Goal: Task Accomplishment & Management: Use online tool/utility

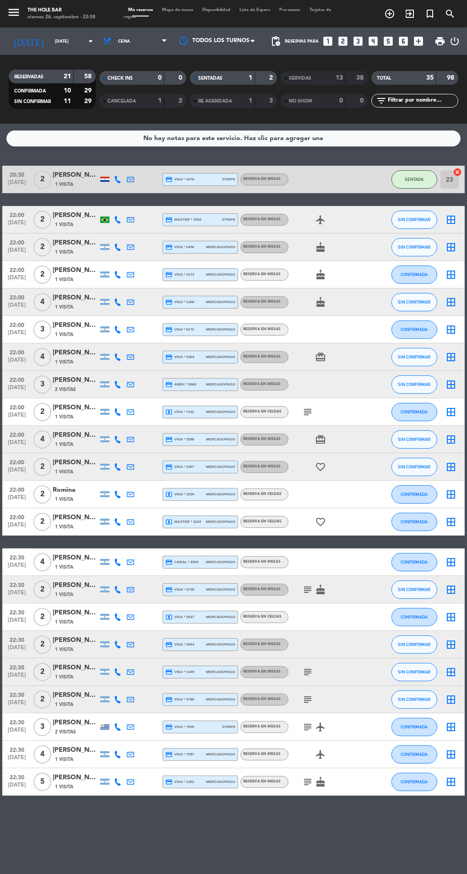
click at [190, 10] on span "Mapa de mesas" at bounding box center [178, 10] width 40 height 4
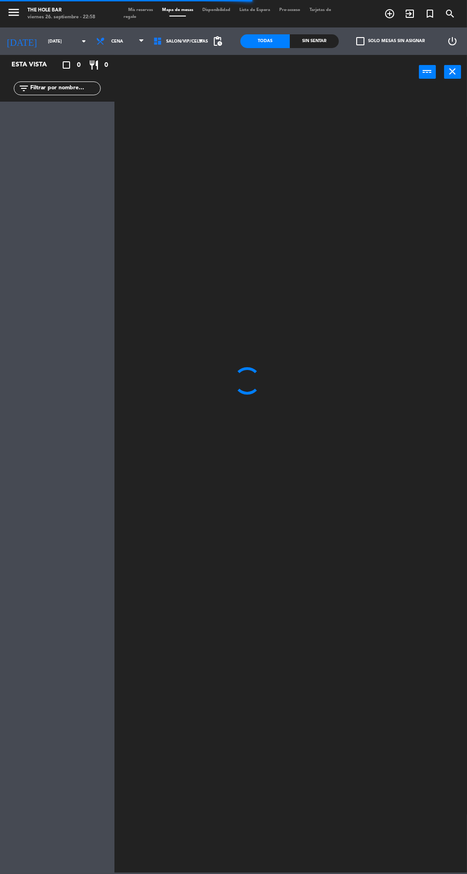
click at [305, 41] on div "Sin sentar" at bounding box center [314, 41] width 49 height 14
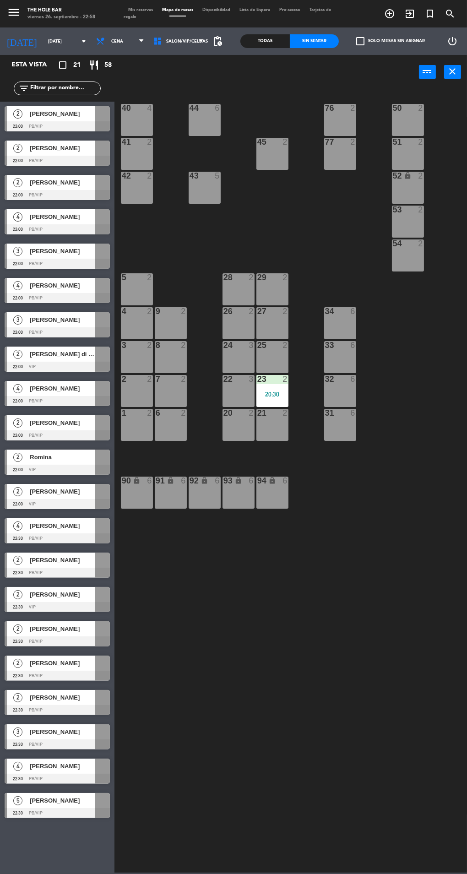
click at [89, 127] on div at bounding box center [57, 126] width 105 height 10
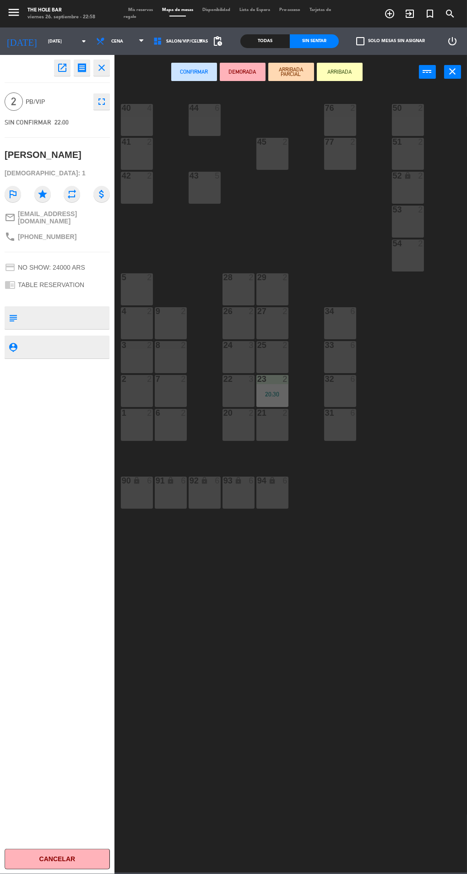
click at [174, 329] on div "9 2" at bounding box center [171, 323] width 32 height 32
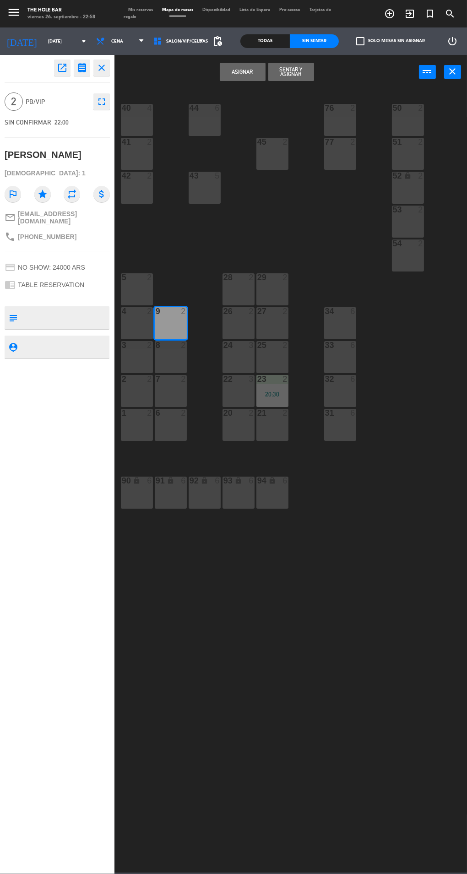
click at [300, 75] on button "Sentar y Asignar" at bounding box center [291, 72] width 46 height 18
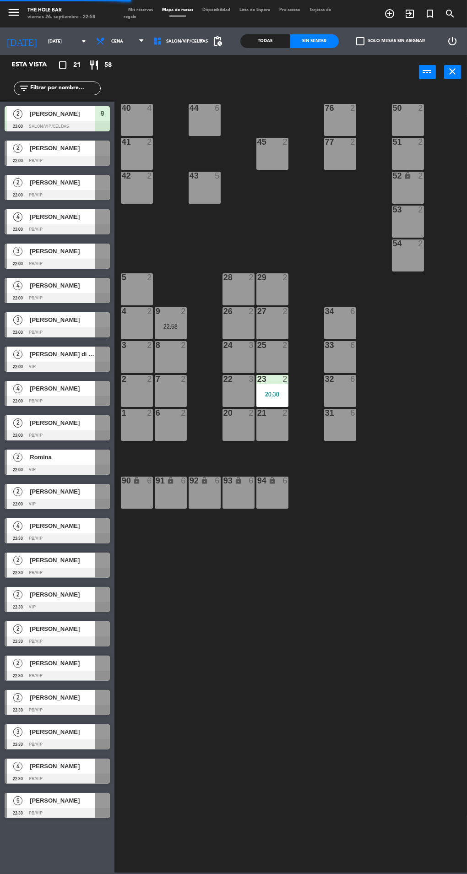
click at [97, 154] on div at bounding box center [102, 148] width 15 height 15
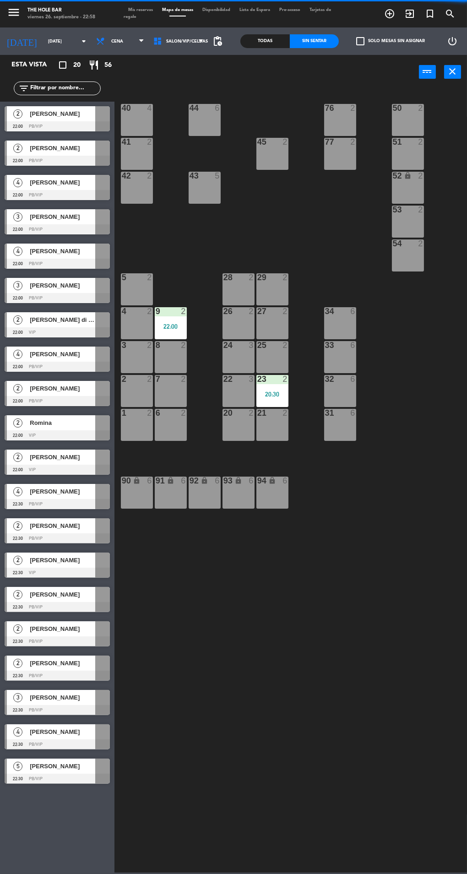
click at [232, 728] on div "40 4 44 6 76 2 50 2 41 2 77 2 45 2 51 2 42 2 43 5 52 lock 2 53 2 54 2 28 2 29 2…" at bounding box center [293, 479] width 348 height 785
click at [81, 160] on div at bounding box center [57, 161] width 105 height 10
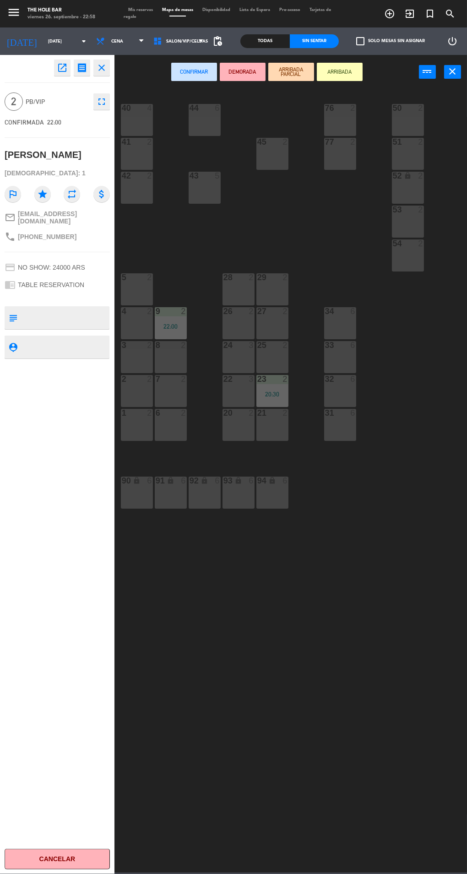
click at [183, 362] on div "8 2" at bounding box center [171, 357] width 32 height 32
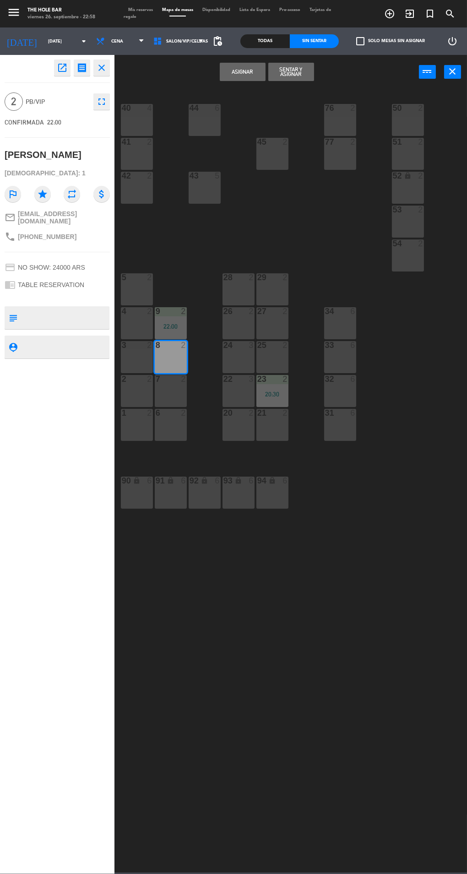
click at [308, 79] on button "Sentar y Asignar" at bounding box center [291, 72] width 46 height 18
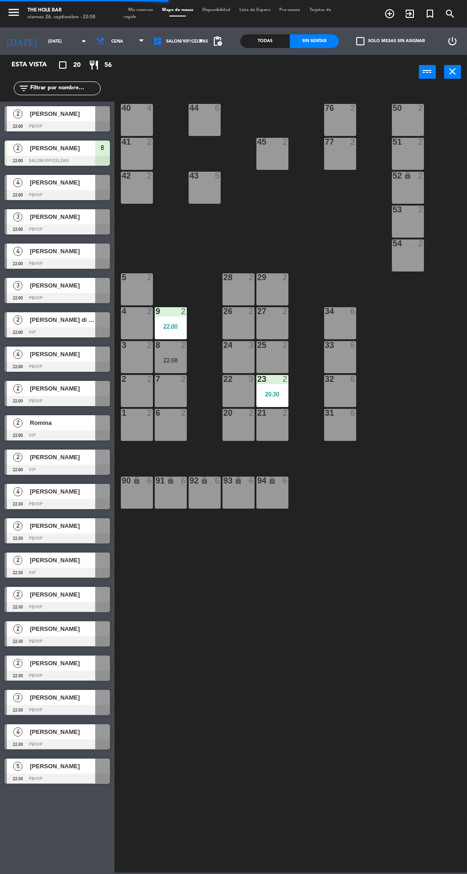
click at [93, 198] on div at bounding box center [57, 195] width 105 height 10
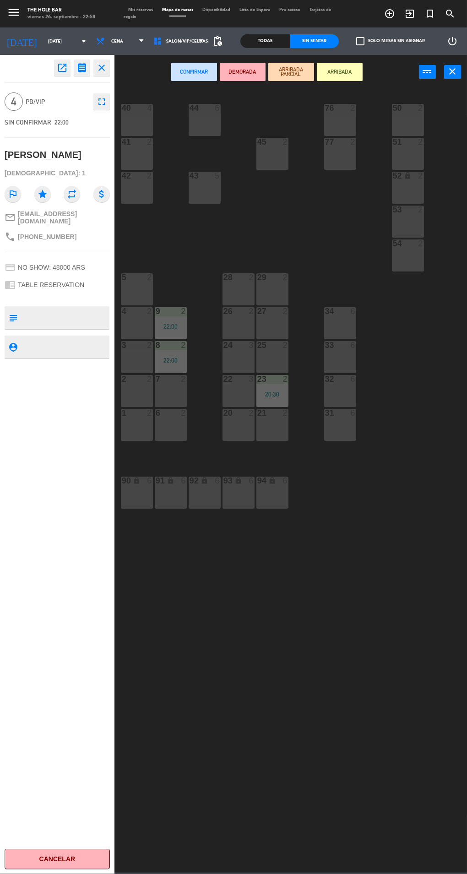
click at [344, 365] on div "33 6" at bounding box center [340, 357] width 32 height 32
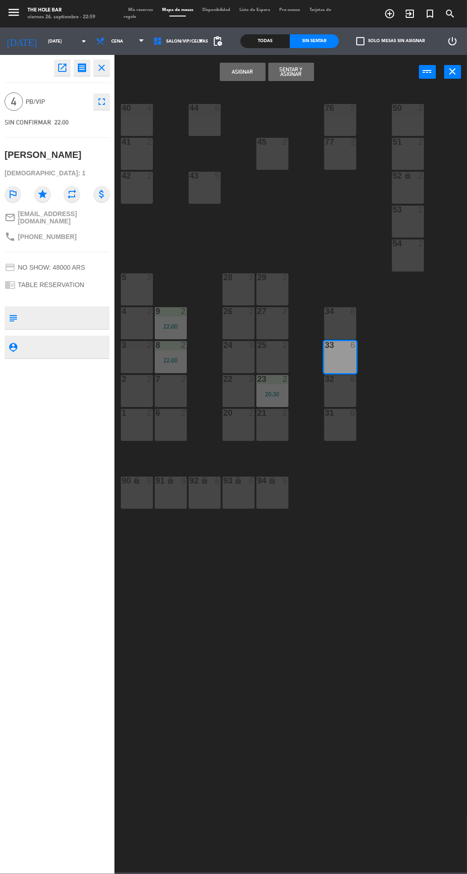
click at [291, 74] on button "Sentar y Asignar" at bounding box center [291, 72] width 46 height 18
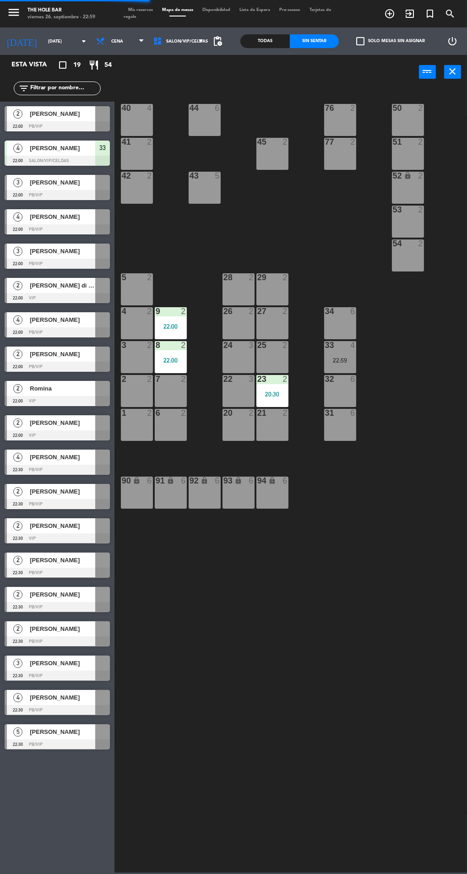
click at [86, 213] on span "[PERSON_NAME]" at bounding box center [62, 217] width 65 height 10
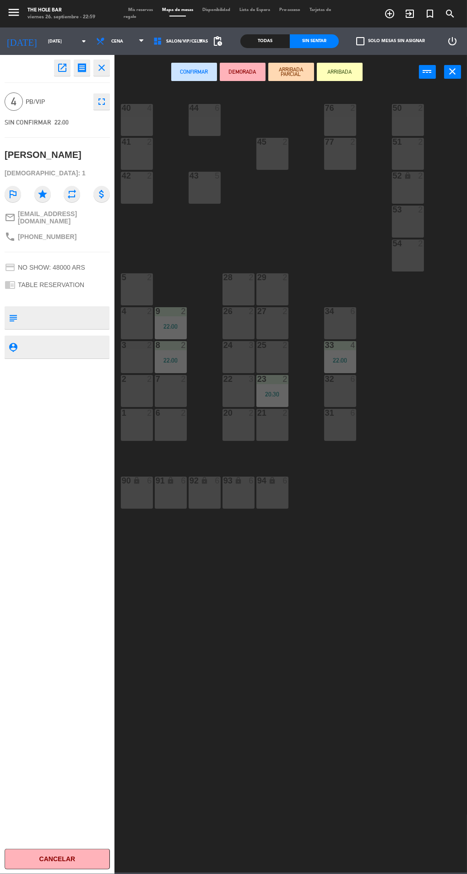
click at [235, 332] on div "26 2" at bounding box center [239, 323] width 32 height 32
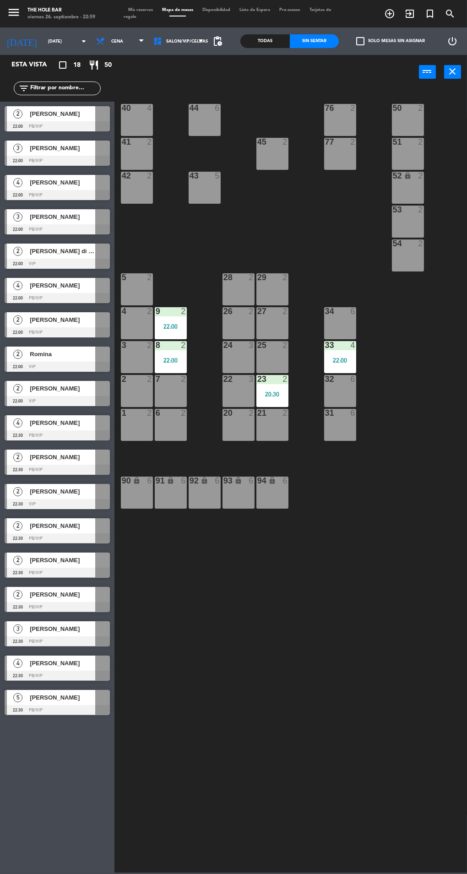
scroll to position [4, 0]
click at [70, 150] on span "[PERSON_NAME]" at bounding box center [62, 148] width 65 height 10
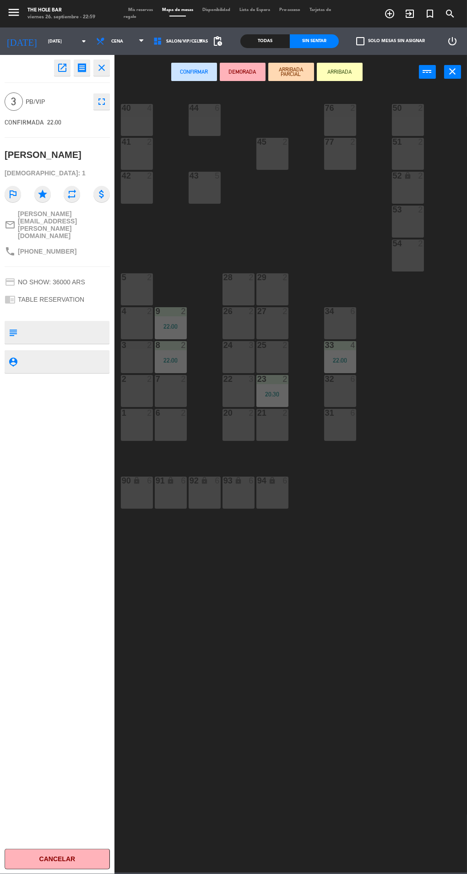
click at [240, 327] on div "26 2" at bounding box center [239, 323] width 32 height 32
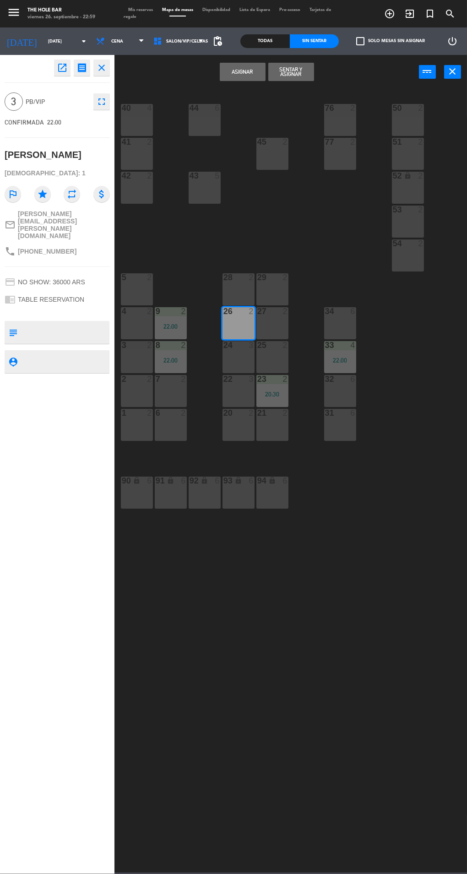
click at [300, 72] on button "Sentar y Asignar" at bounding box center [291, 72] width 46 height 18
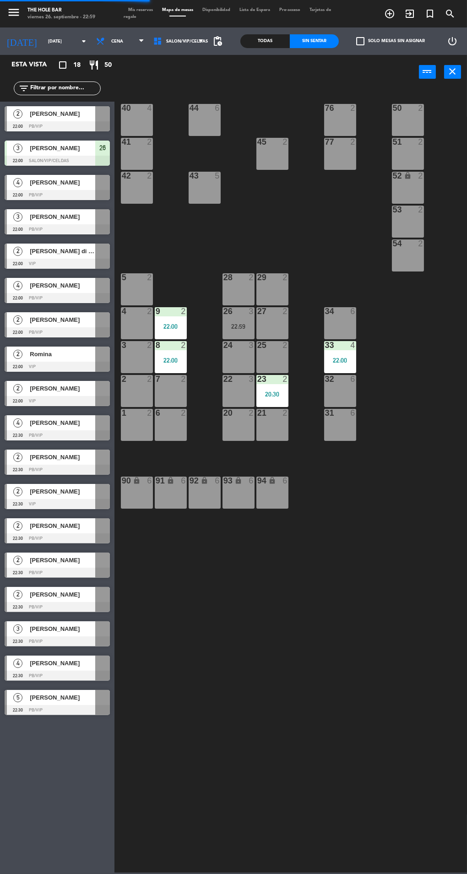
click at [78, 193] on div at bounding box center [57, 195] width 105 height 10
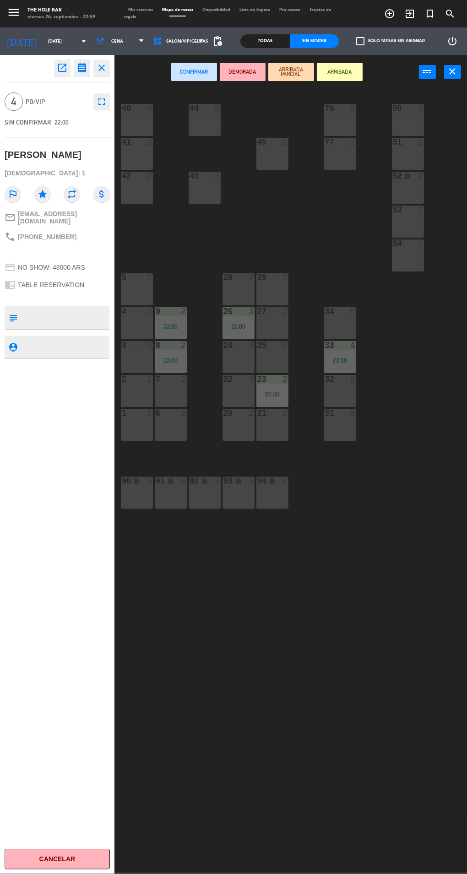
click at [227, 439] on div "20 2" at bounding box center [239, 425] width 32 height 32
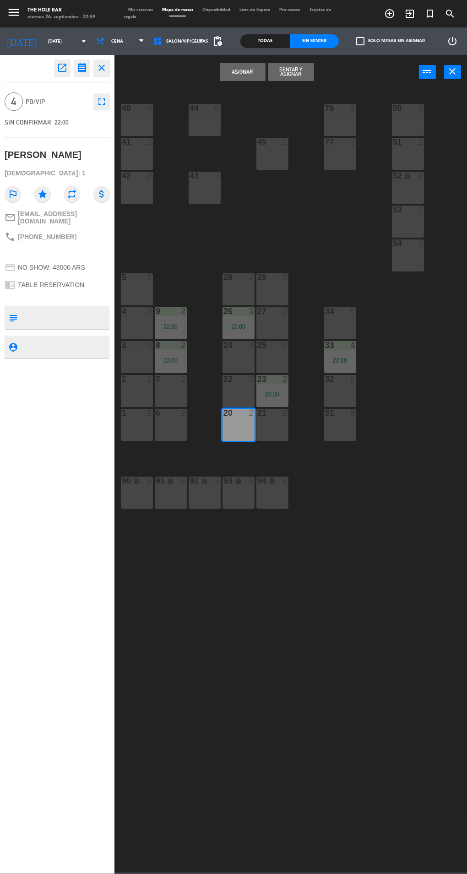
click at [293, 70] on button "Sentar y Asignar" at bounding box center [291, 72] width 46 height 18
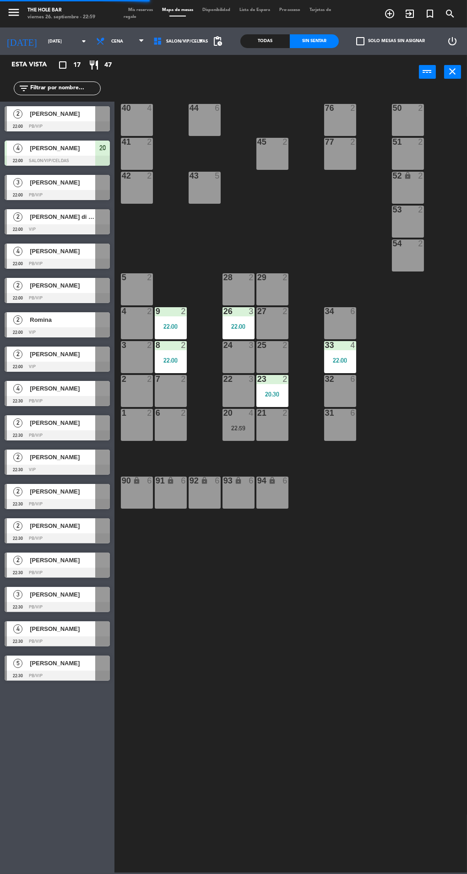
click at [83, 188] on div "[PERSON_NAME]" at bounding box center [62, 182] width 66 height 15
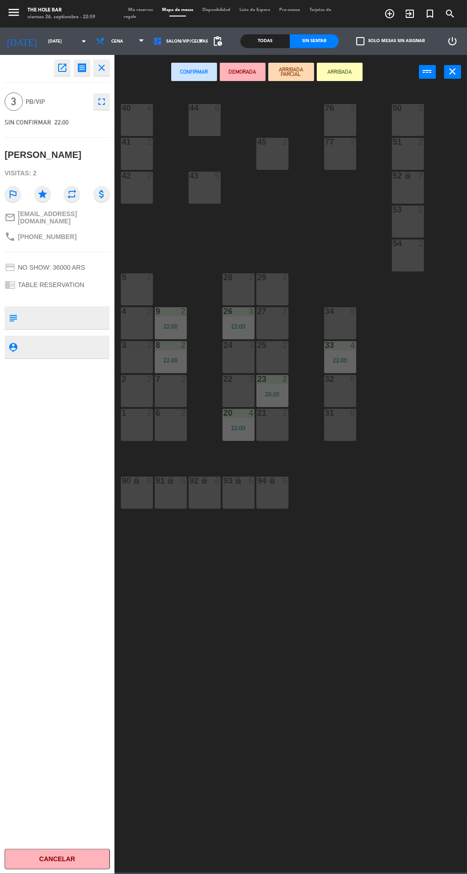
click at [239, 365] on div "24 3" at bounding box center [239, 357] width 32 height 32
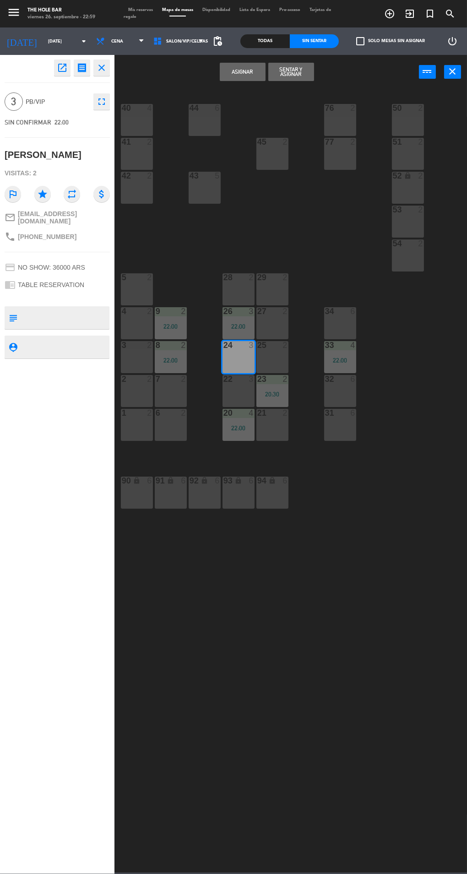
click at [296, 72] on button "Sentar y Asignar" at bounding box center [291, 72] width 46 height 18
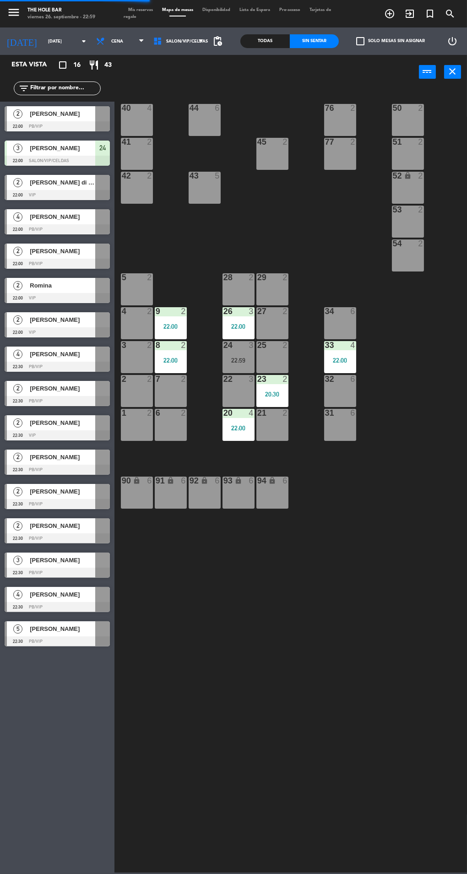
click at [82, 190] on div at bounding box center [57, 195] width 105 height 10
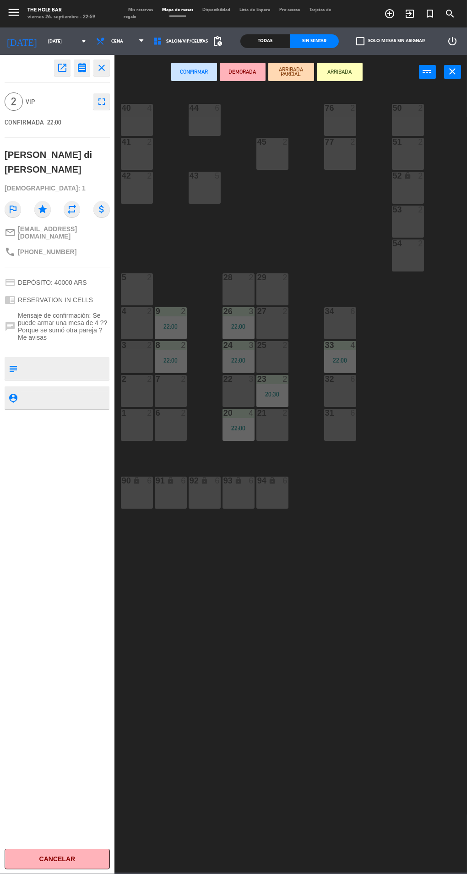
click at [404, 120] on div "50 2" at bounding box center [408, 120] width 32 height 32
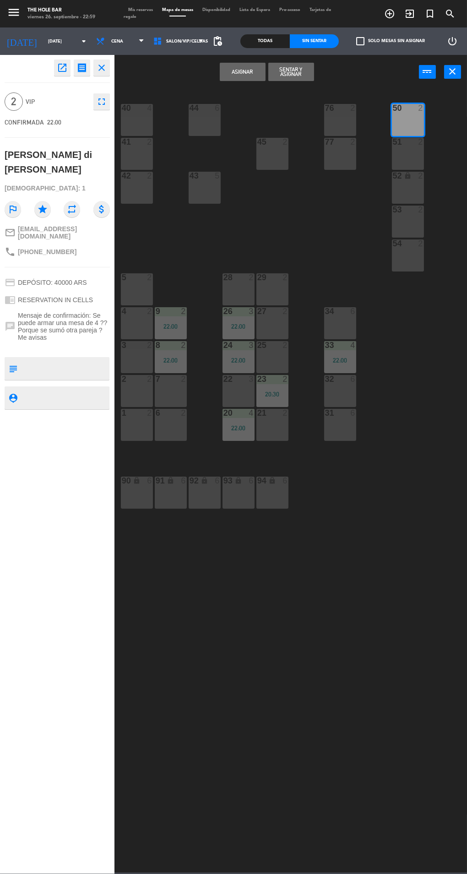
click at [294, 69] on button "Sentar y Asignar" at bounding box center [291, 72] width 46 height 18
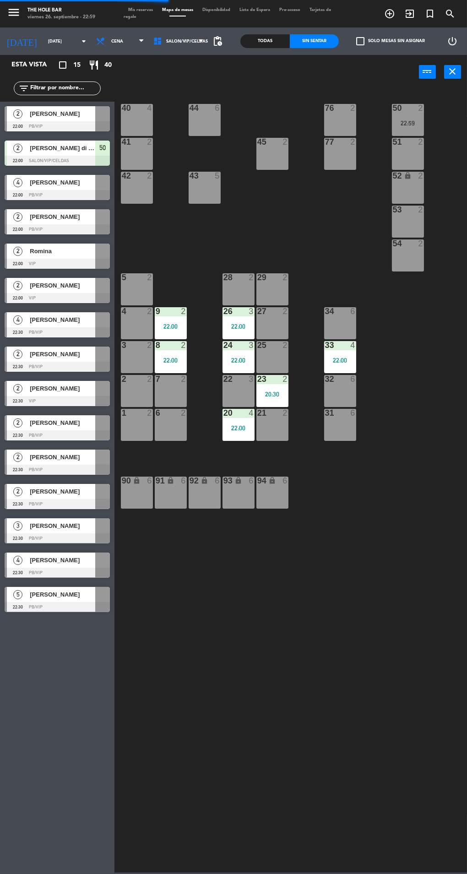
click at [82, 198] on div at bounding box center [57, 195] width 105 height 10
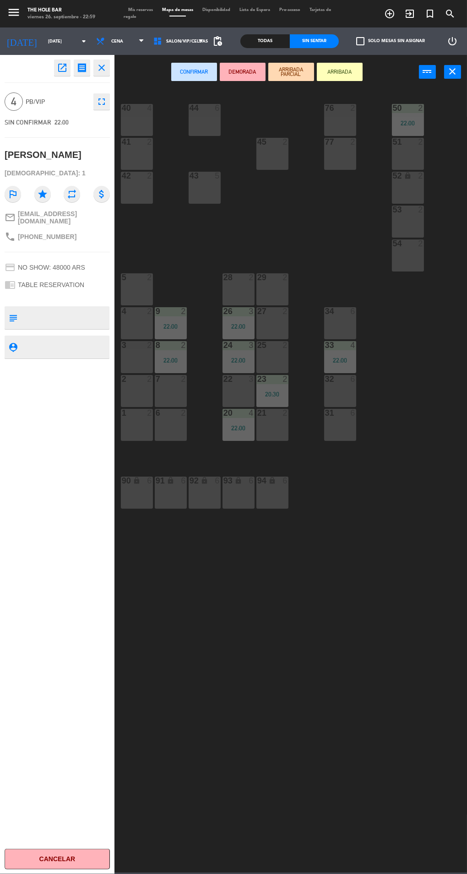
click at [142, 321] on div "4 2" at bounding box center [137, 323] width 32 height 32
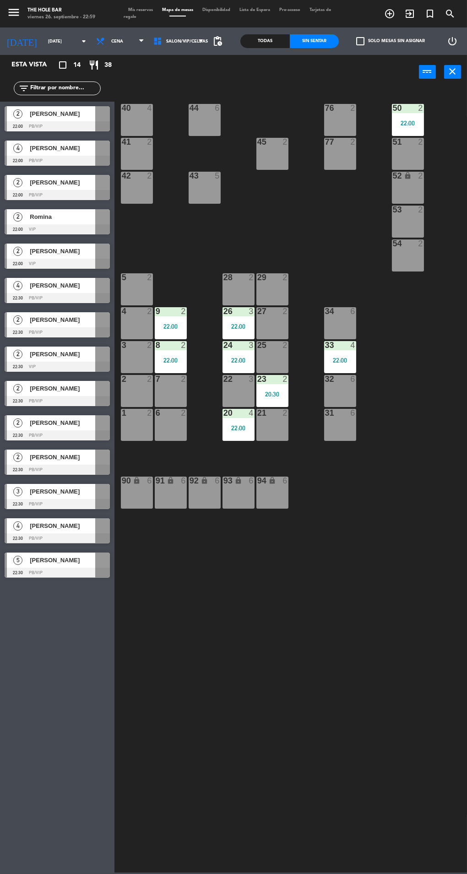
click at [302, 96] on div "40 4 44 6 76 2 50 2 22:00 41 2 77 2 45 2 51 2 42 2 43 5 52 lock 2 53 2 54 2 28 …" at bounding box center [293, 479] width 348 height 785
click at [97, 151] on div at bounding box center [102, 148] width 15 height 15
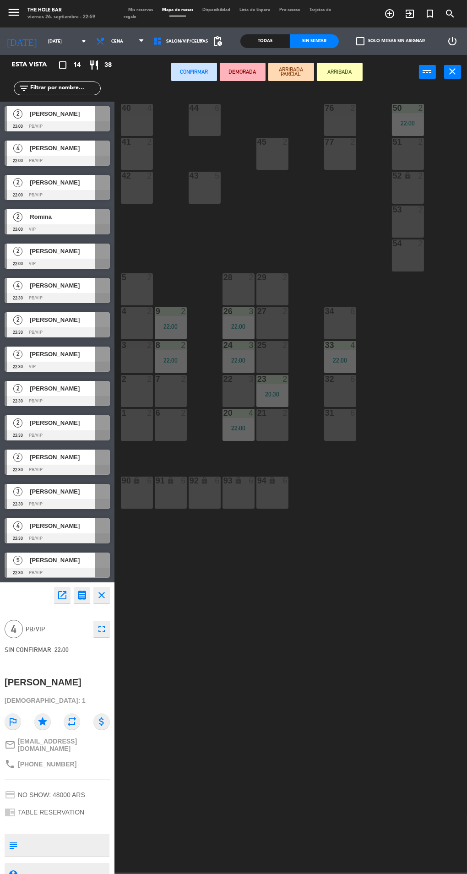
click at [137, 321] on div "4 2" at bounding box center [137, 323] width 32 height 32
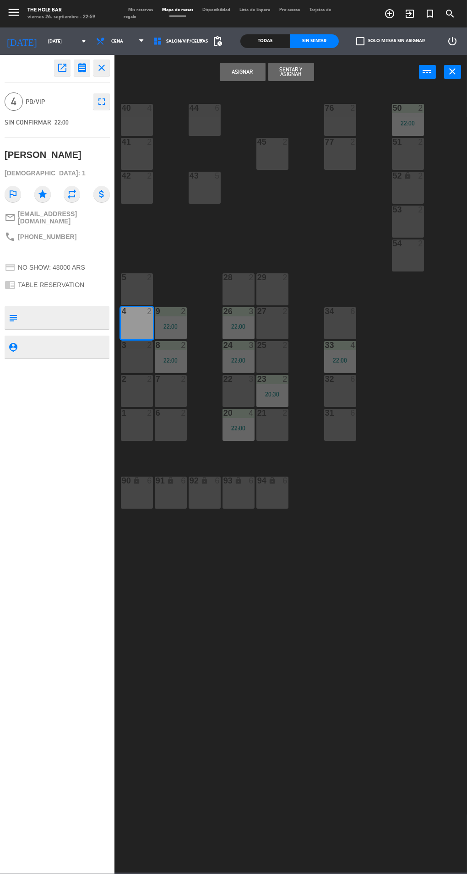
click at [299, 74] on button "Sentar y Asignar" at bounding box center [291, 72] width 46 height 18
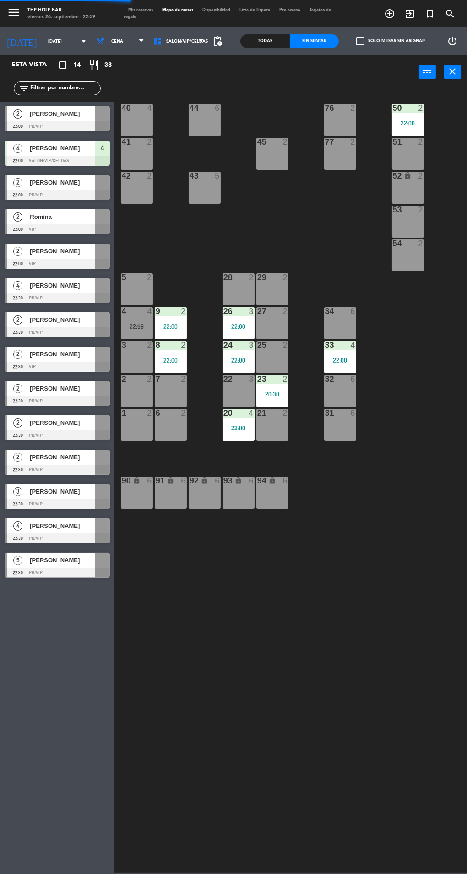
click at [93, 193] on div at bounding box center [57, 195] width 105 height 10
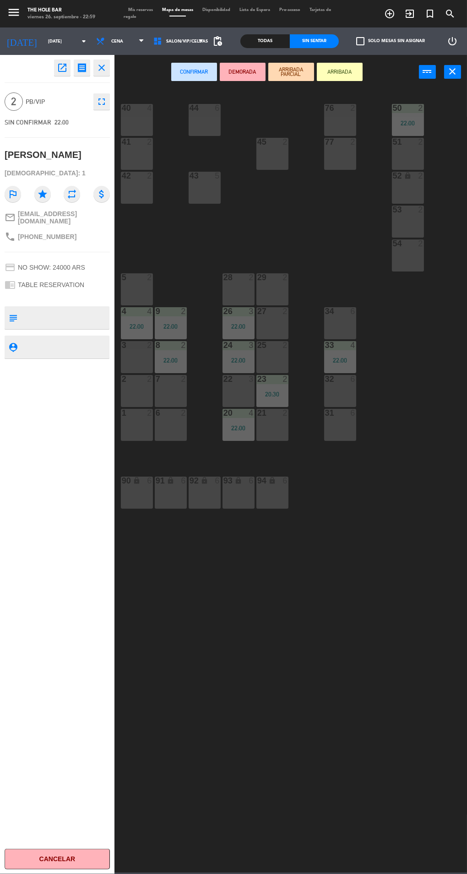
click at [150, 345] on div "8" at bounding box center [155, 345] width 15 height 8
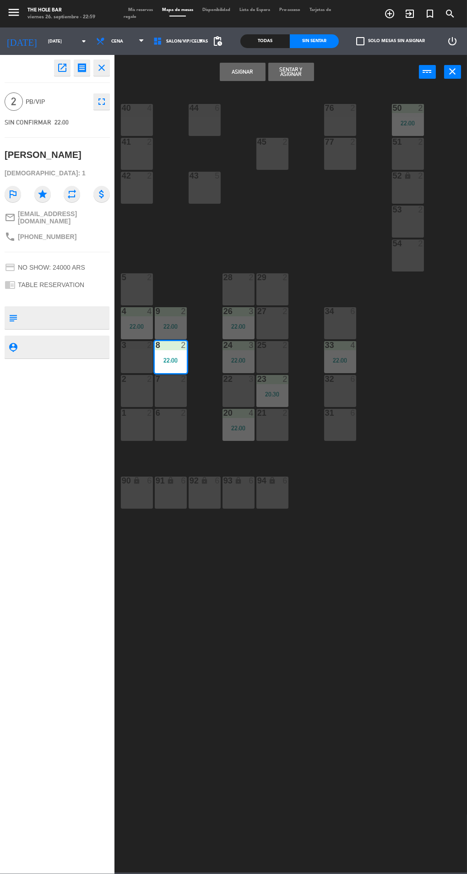
click at [130, 345] on div at bounding box center [136, 345] width 15 height 8
click at [174, 346] on div at bounding box center [170, 345] width 15 height 8
click at [309, 70] on button "Sentar y Asignar" at bounding box center [291, 72] width 46 height 18
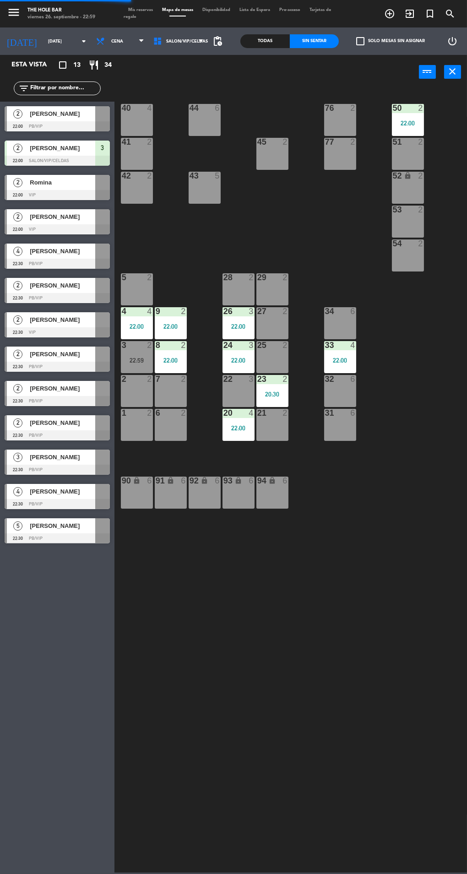
click at [94, 198] on div at bounding box center [57, 195] width 105 height 10
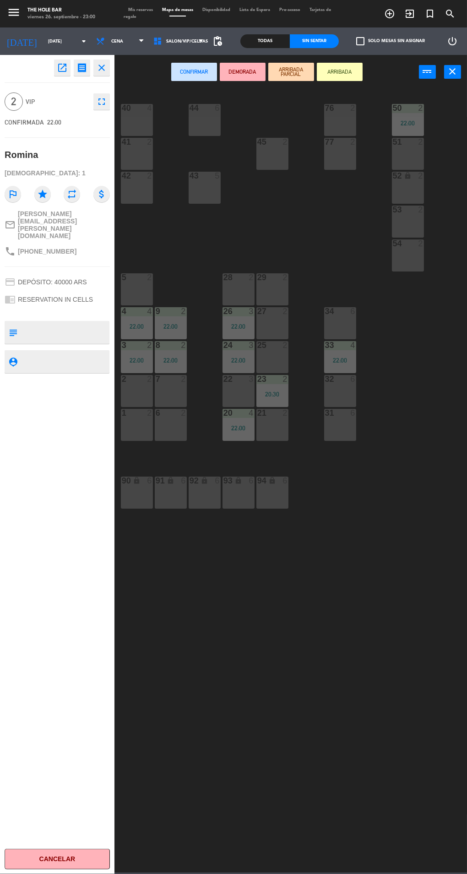
click at [420, 142] on div "2" at bounding box center [420, 142] width 5 height 8
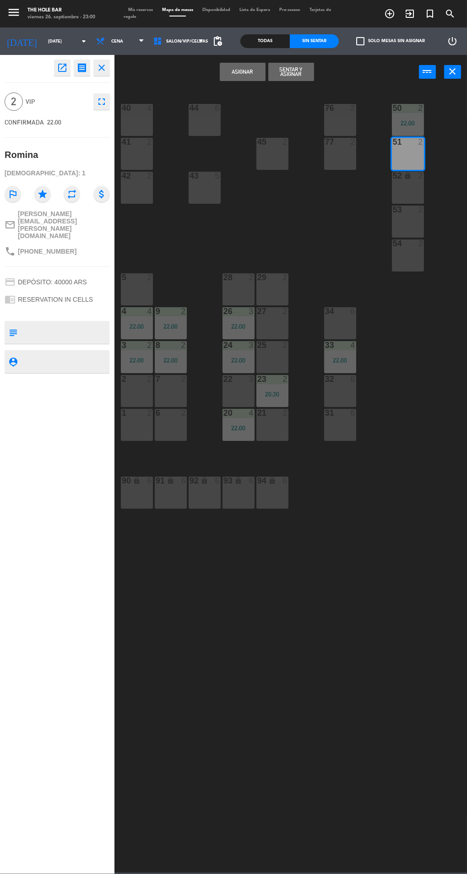
click at [308, 76] on button "Sentar y Asignar" at bounding box center [291, 72] width 46 height 18
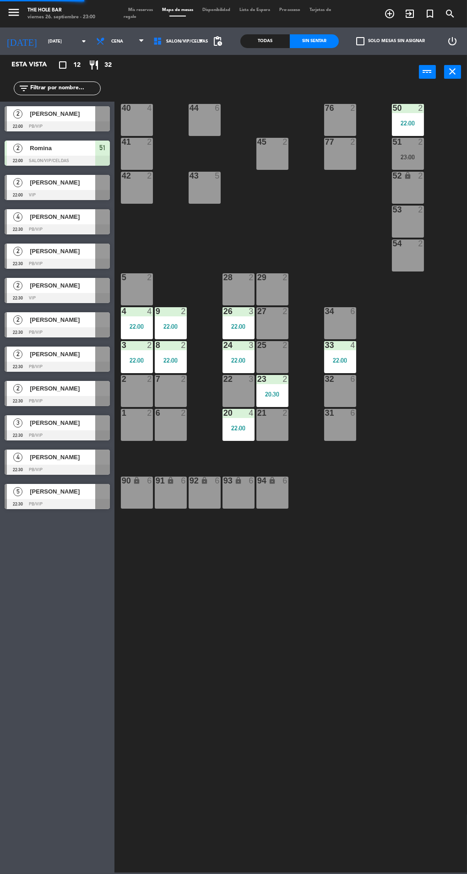
click at [77, 192] on div at bounding box center [57, 195] width 105 height 10
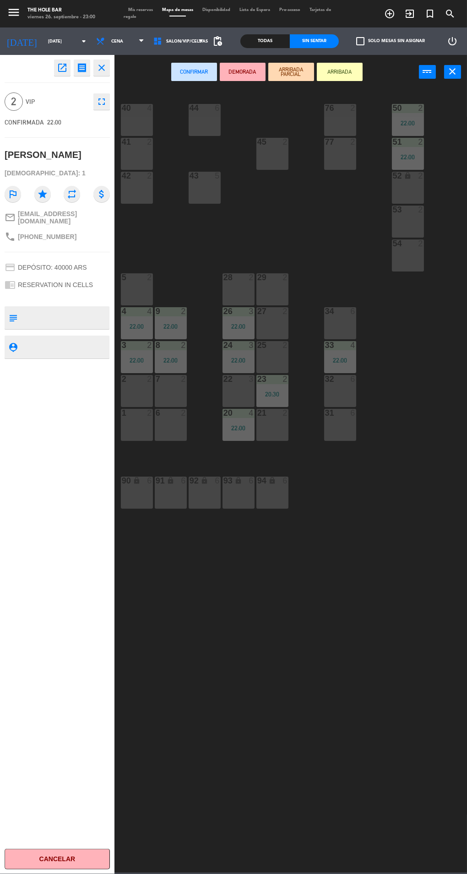
click at [408, 231] on div "53 2" at bounding box center [408, 222] width 32 height 32
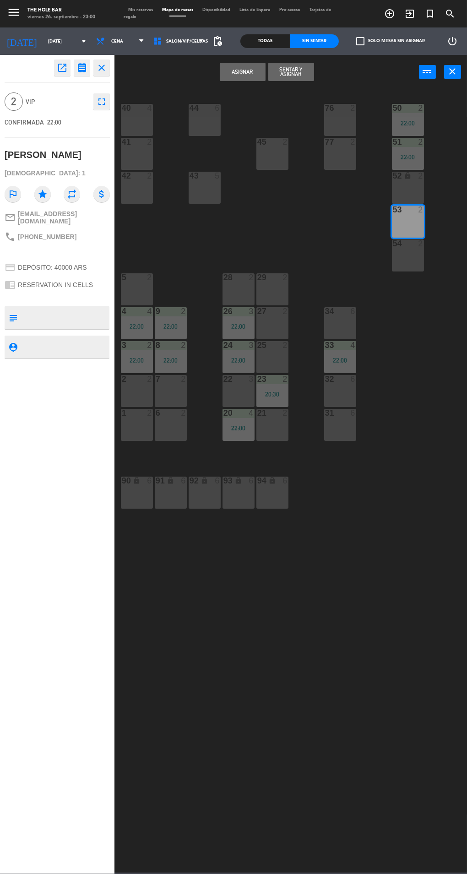
click at [313, 73] on button "Sentar y Asignar" at bounding box center [291, 72] width 46 height 18
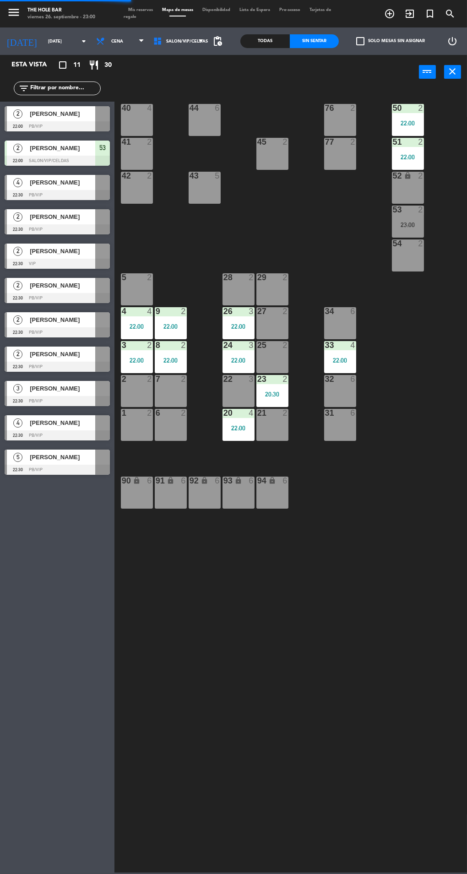
click at [92, 191] on div at bounding box center [57, 195] width 105 height 10
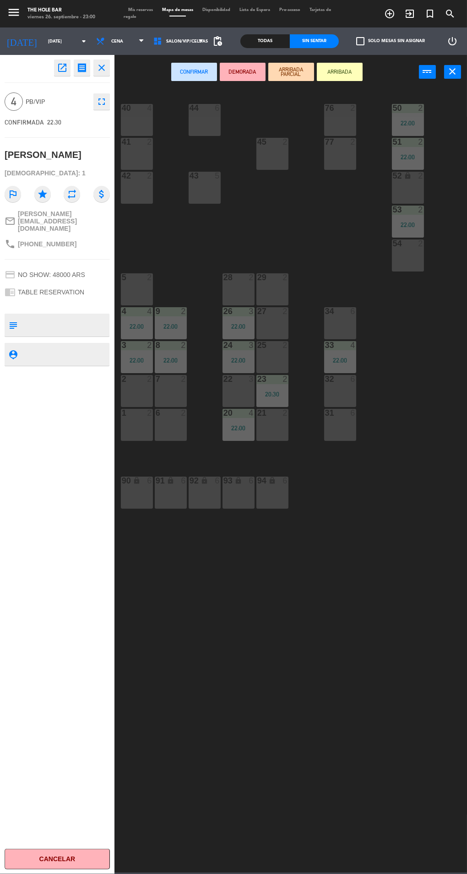
click at [209, 124] on div "44 6" at bounding box center [205, 120] width 32 height 32
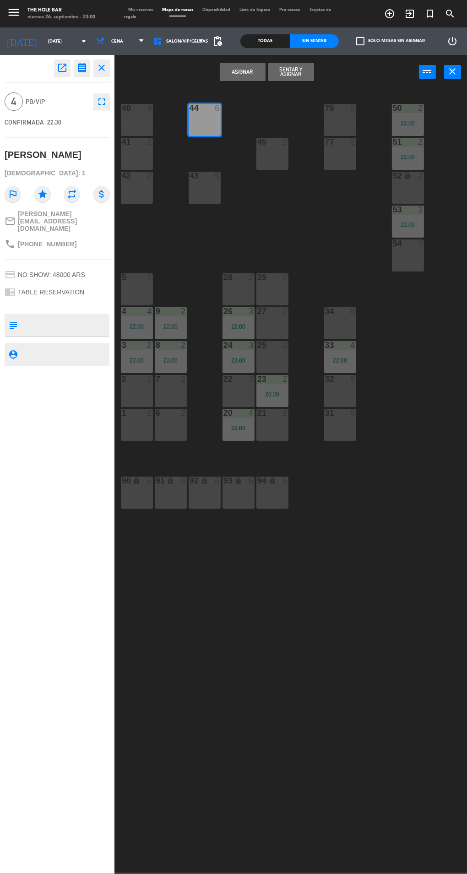
click at [308, 77] on button "Sentar y Asignar" at bounding box center [291, 72] width 46 height 18
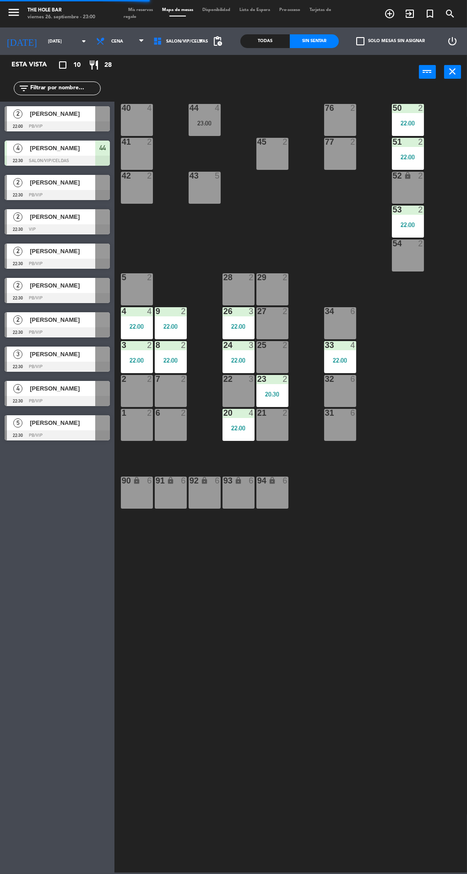
click at [85, 185] on span "[PERSON_NAME]" at bounding box center [62, 183] width 65 height 10
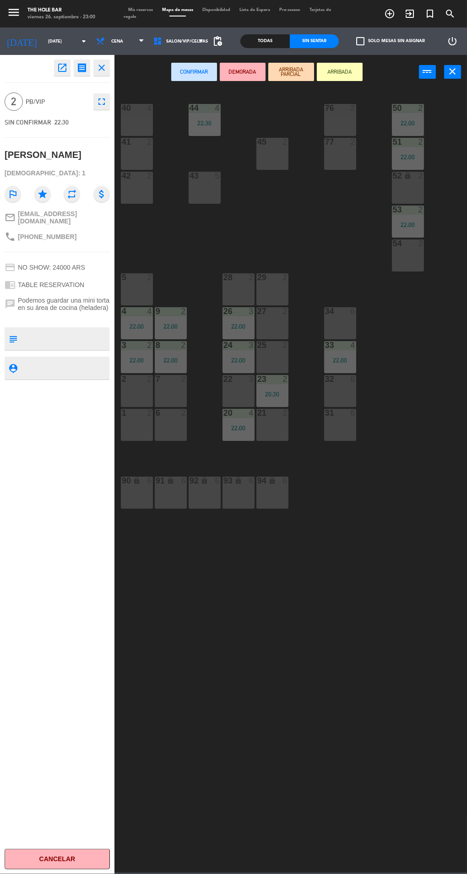
click at [285, 345] on div "2" at bounding box center [285, 345] width 5 height 8
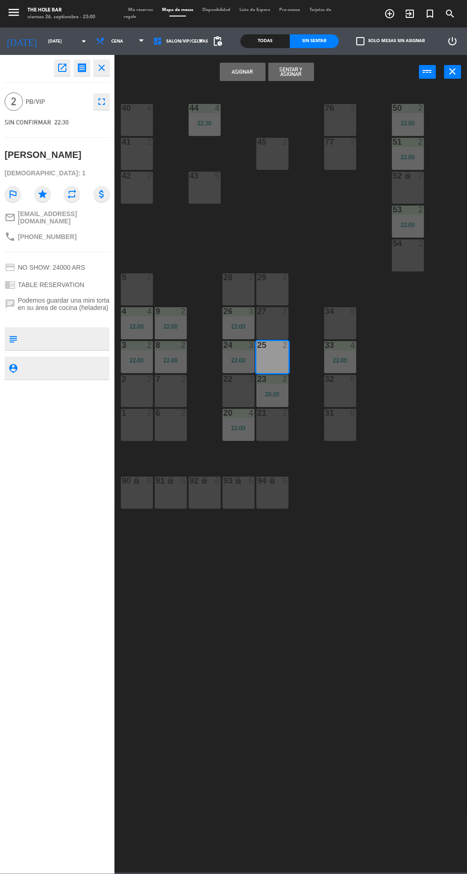
click at [308, 79] on button "Sentar y Asignar" at bounding box center [291, 72] width 46 height 18
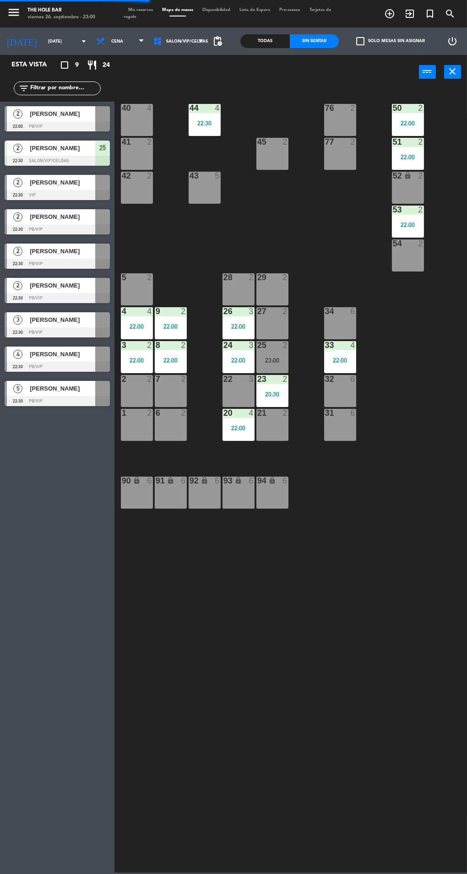
click at [85, 191] on div at bounding box center [57, 195] width 105 height 10
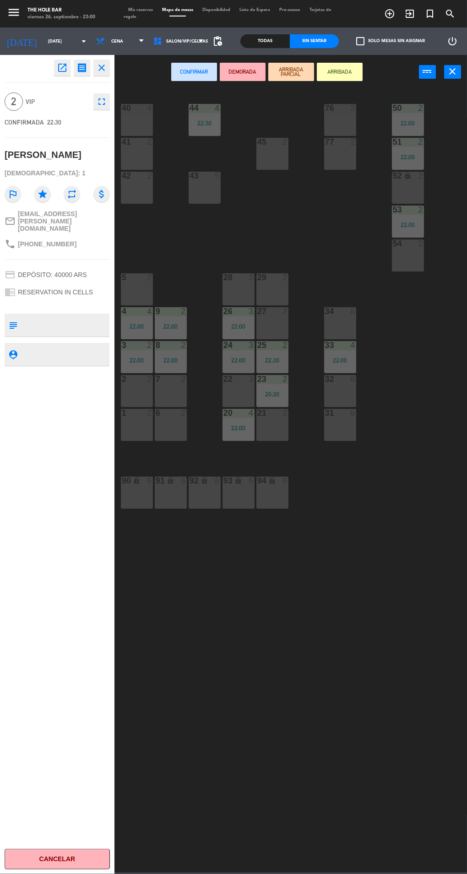
click at [393, 248] on div "54" at bounding box center [393, 244] width 0 height 8
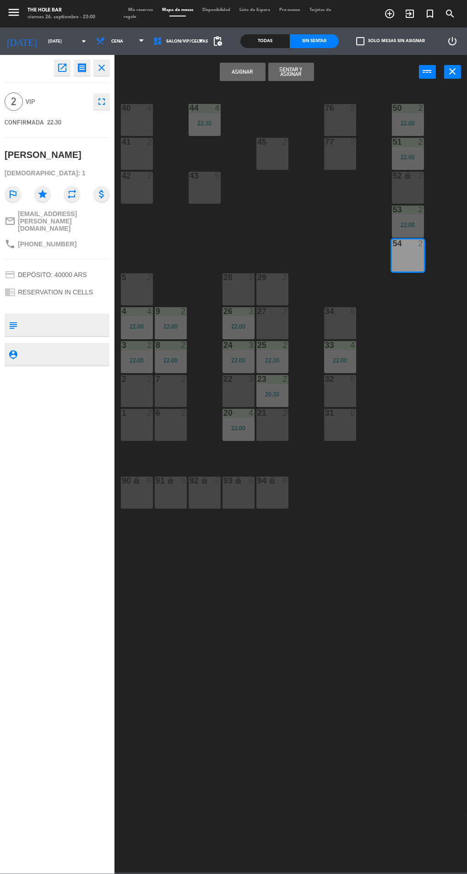
click at [312, 71] on button "Sentar y Asignar" at bounding box center [291, 72] width 46 height 18
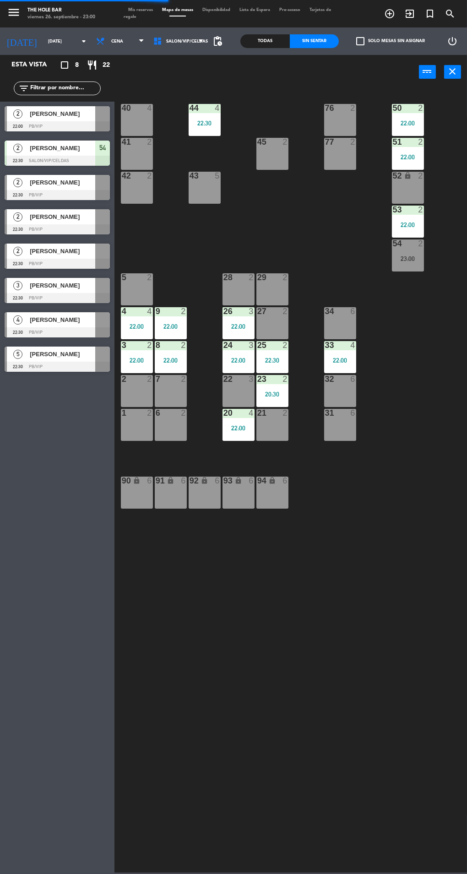
click at [98, 191] on div at bounding box center [57, 195] width 105 height 10
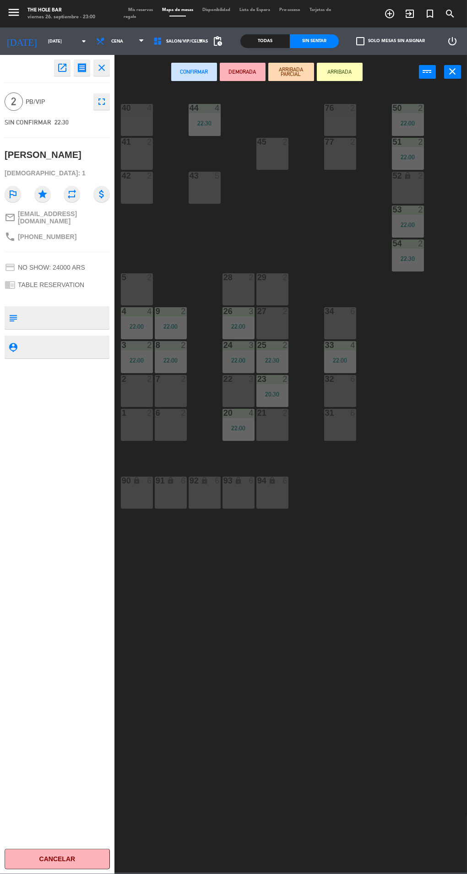
click at [140, 12] on div "Mis reservas Mapa de mesas Disponibilidad Lista de Espera Pre-acceso Tarjetas d…" at bounding box center [234, 14] width 220 height 14
click at [133, 16] on span "Tarjetas de regalo" at bounding box center [227, 13] width 207 height 11
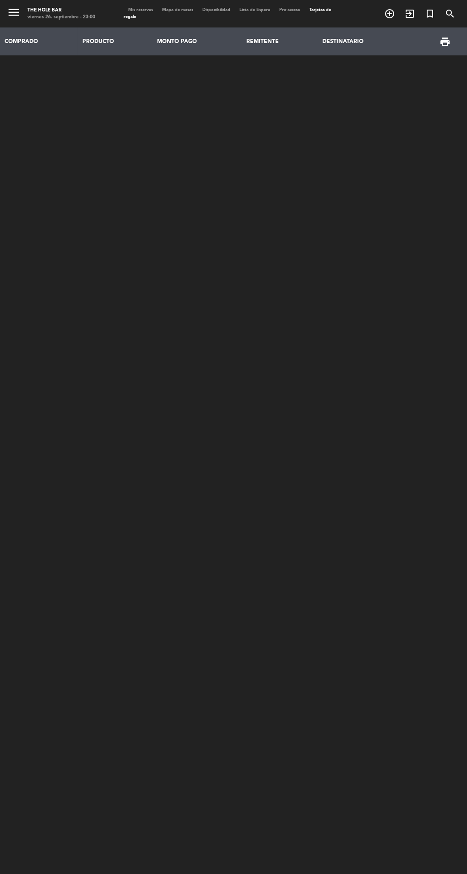
click at [133, 13] on span "Tarjetas de regalo" at bounding box center [227, 13] width 207 height 11
click at [147, 8] on span "Mis reservas" at bounding box center [141, 10] width 34 height 4
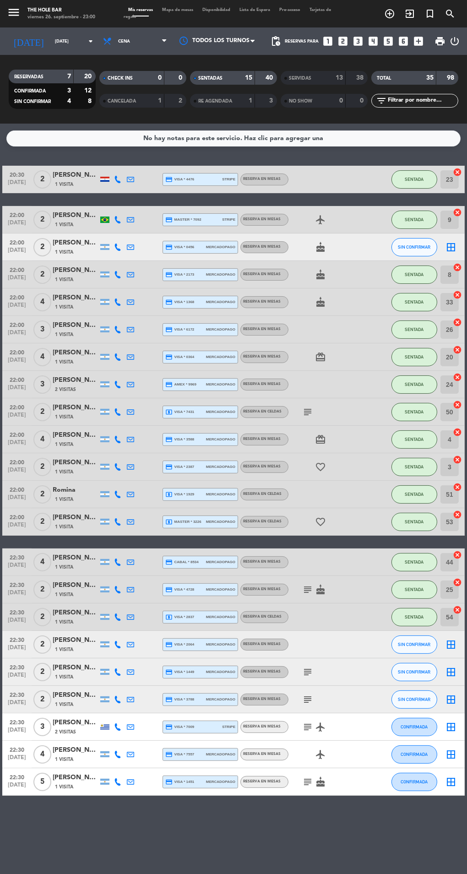
click at [191, 10] on span "Mapa de mesas" at bounding box center [178, 10] width 40 height 4
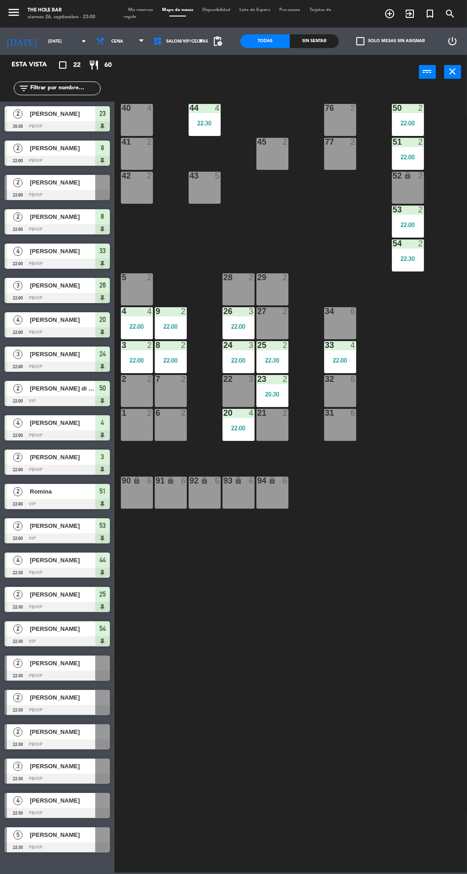
click at [283, 390] on div "23 2 20:30" at bounding box center [272, 391] width 32 height 32
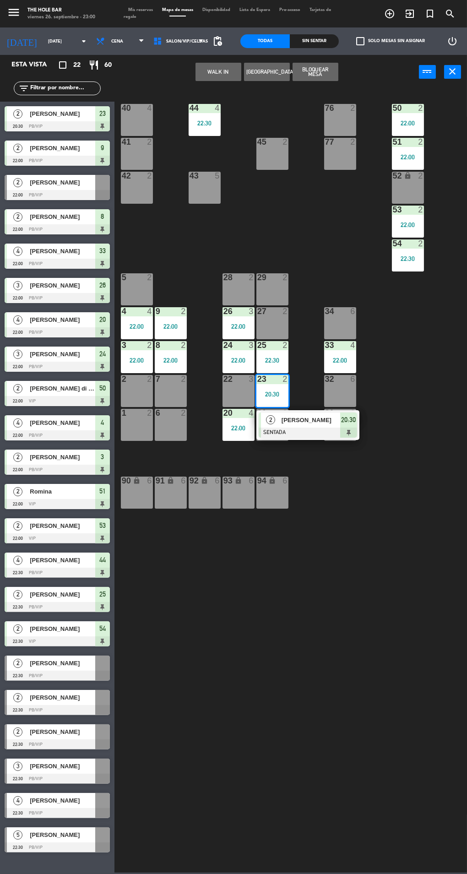
click at [144, 494] on div "90 lock 6" at bounding box center [137, 493] width 32 height 32
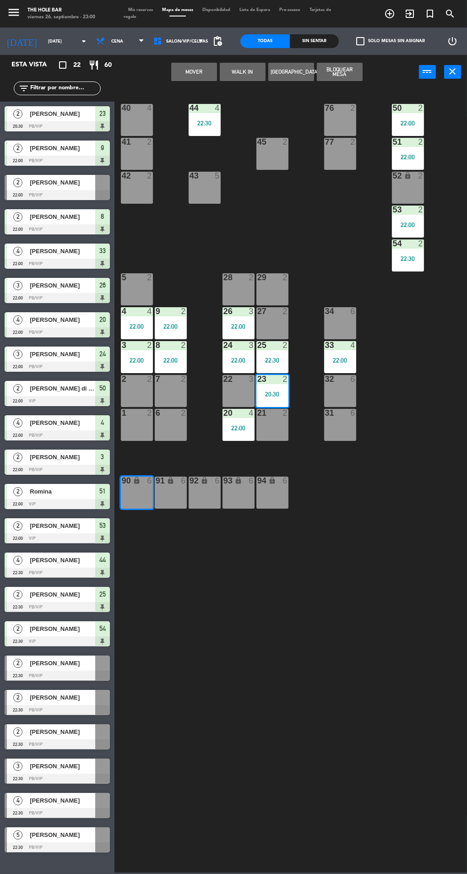
click at [210, 74] on button "Mover" at bounding box center [194, 72] width 46 height 18
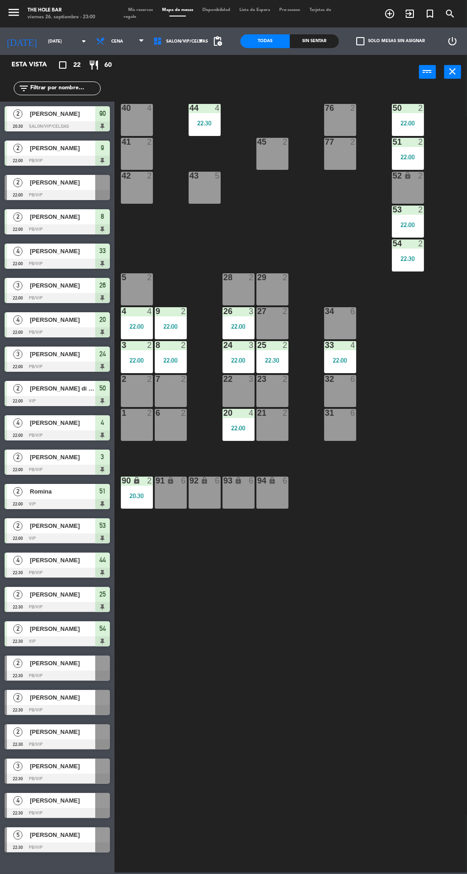
click at [332, 39] on div "Sin sentar" at bounding box center [314, 41] width 49 height 14
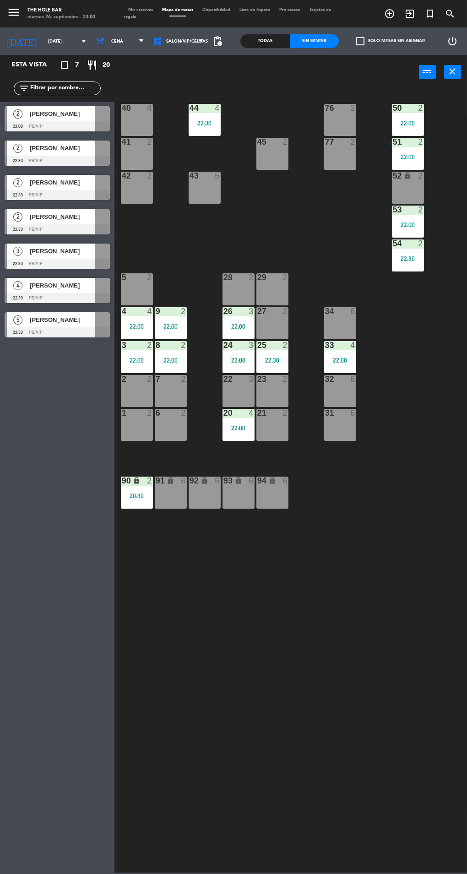
click at [103, 160] on div at bounding box center [57, 161] width 105 height 10
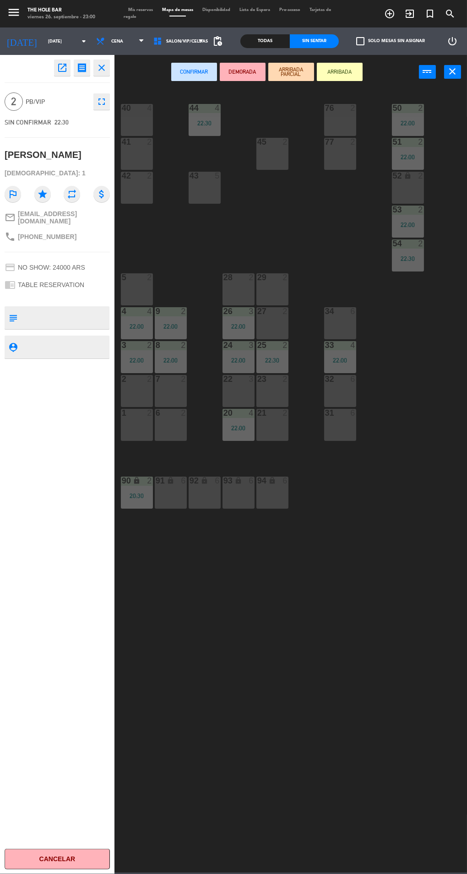
click at [288, 381] on div "2" at bounding box center [287, 379] width 15 height 8
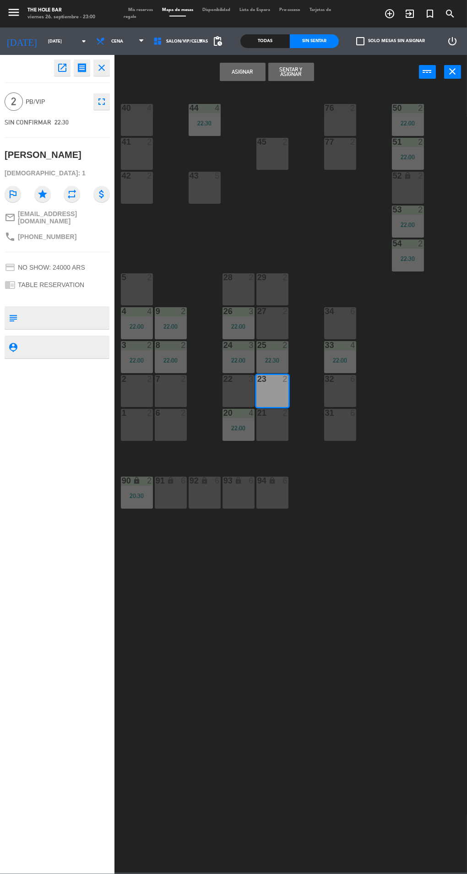
click at [312, 78] on button "Sentar y Asignar" at bounding box center [291, 72] width 46 height 18
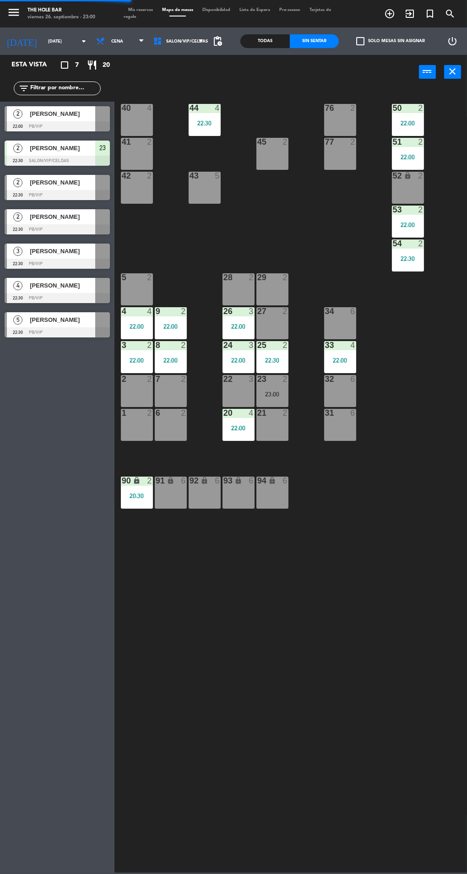
click at [96, 200] on div at bounding box center [57, 195] width 105 height 10
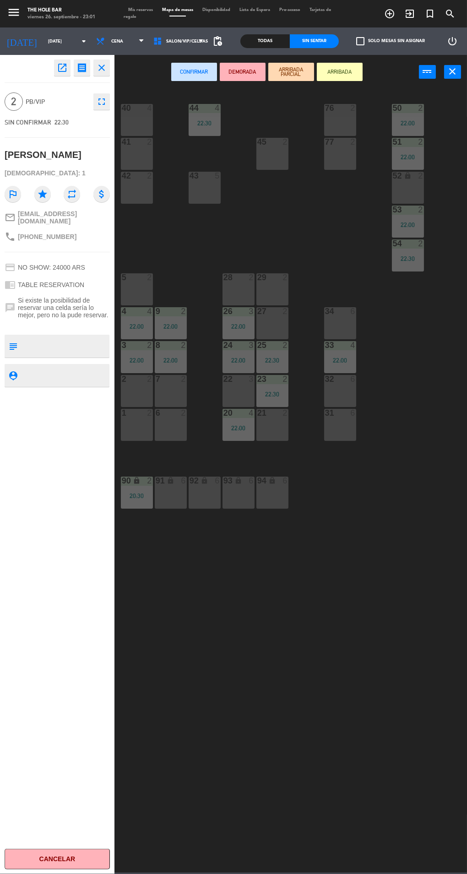
click at [184, 379] on div "2" at bounding box center [183, 379] width 5 height 8
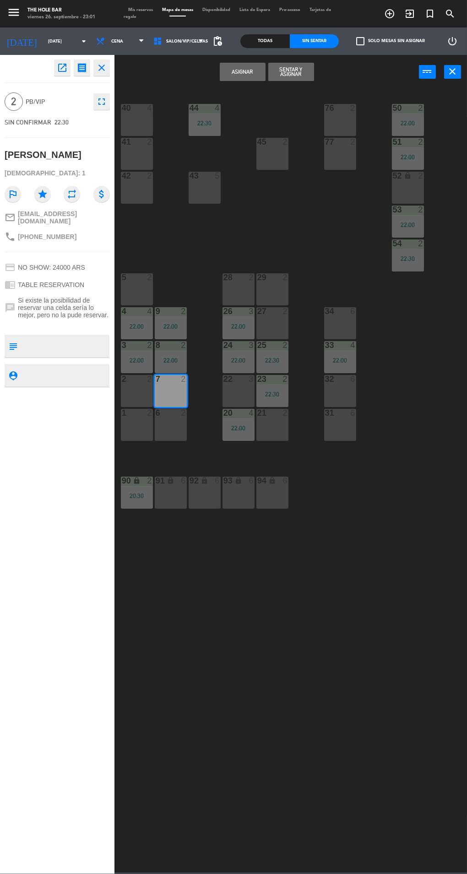
click at [310, 72] on button "Sentar y Asignar" at bounding box center [291, 72] width 46 height 18
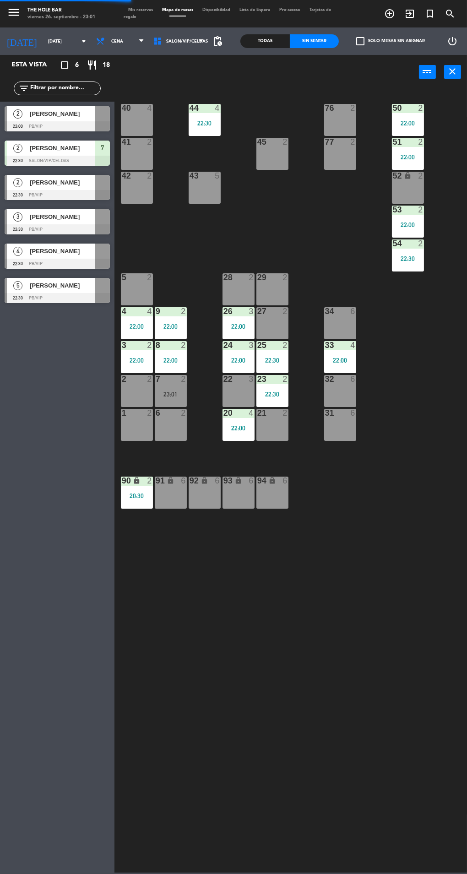
click at [92, 198] on div at bounding box center [57, 195] width 105 height 10
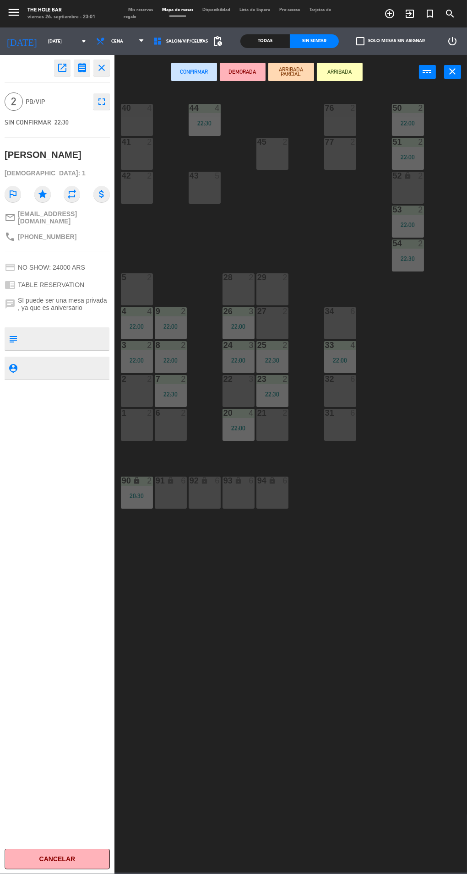
click at [149, 410] on div "6" at bounding box center [155, 413] width 15 height 8
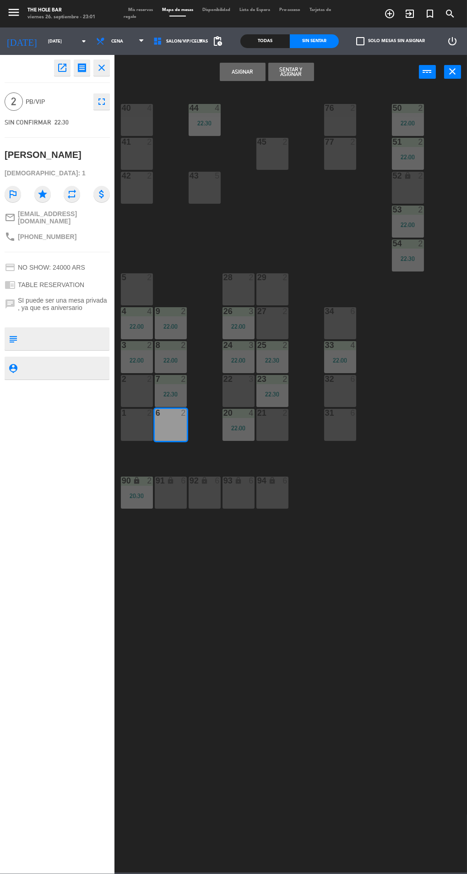
click at [144, 399] on div "2 2" at bounding box center [137, 391] width 32 height 32
click at [186, 413] on div "2" at bounding box center [183, 413] width 5 height 8
click at [292, 68] on button "Sentar y Asignar" at bounding box center [291, 72] width 46 height 18
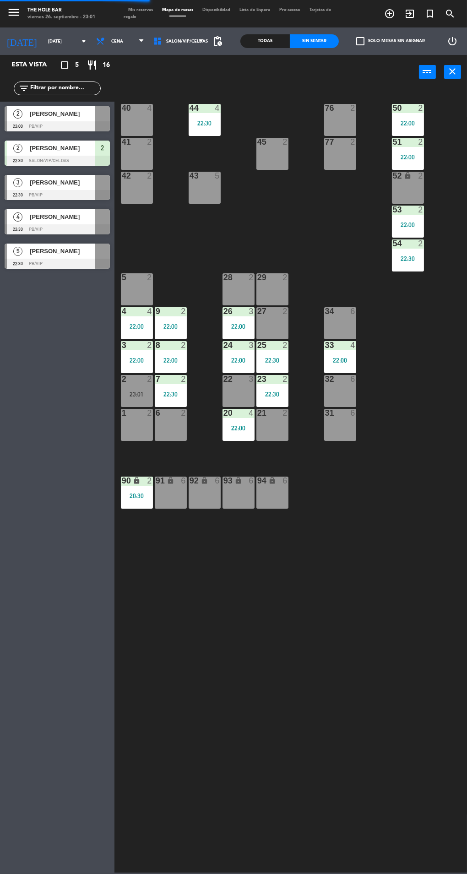
click at [98, 194] on div at bounding box center [57, 195] width 105 height 10
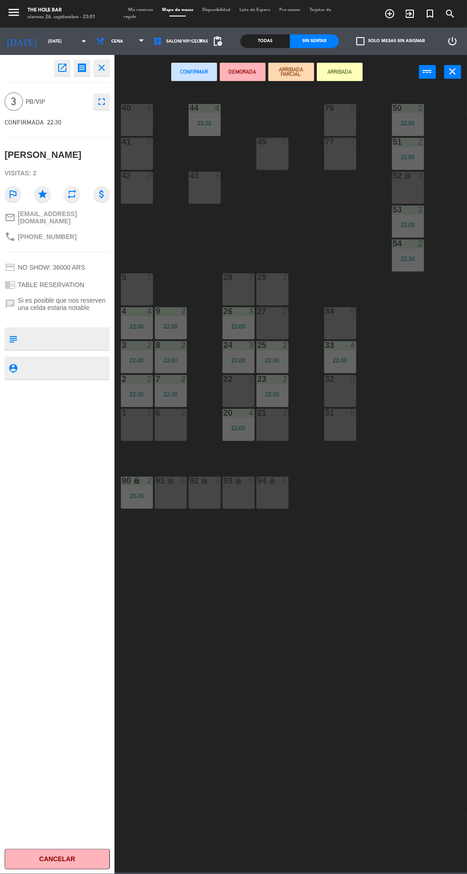
click at [216, 190] on div "43 5" at bounding box center [205, 188] width 32 height 32
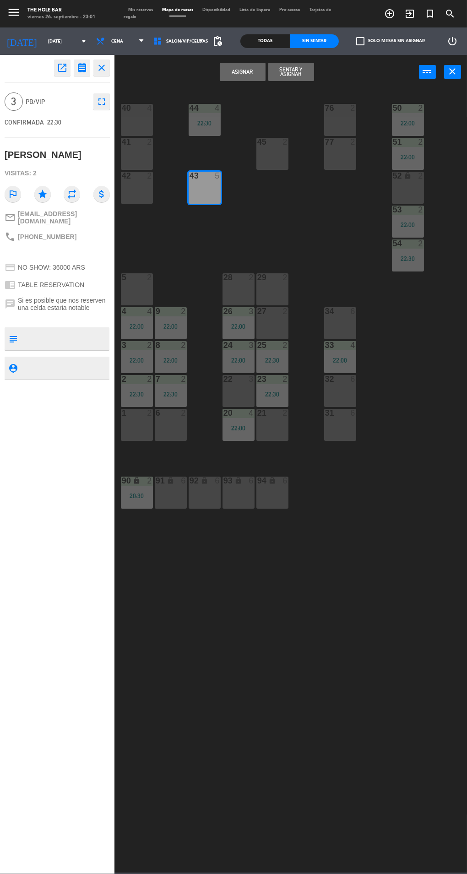
click at [308, 71] on button "Sentar y Asignar" at bounding box center [291, 72] width 46 height 18
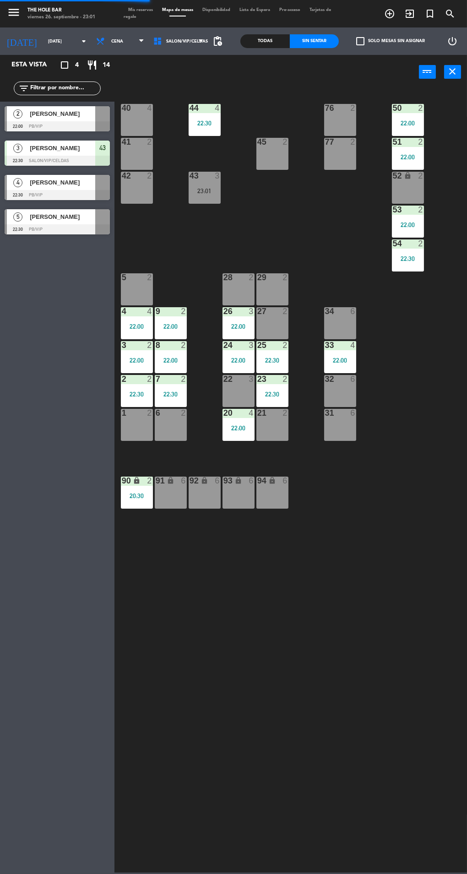
click at [99, 185] on div at bounding box center [102, 182] width 15 height 15
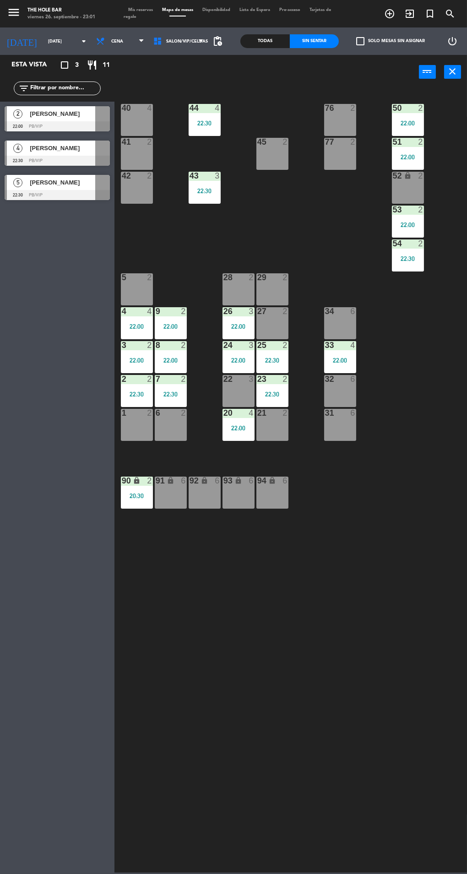
click at [294, 198] on div "40 4 44 4 22:30 76 2 50 2 22:00 41 2 77 2 45 2 51 2 22:00 42 2 43 3 22:30 52 lo…" at bounding box center [293, 479] width 348 height 785
click at [216, 191] on div "22:30" at bounding box center [205, 191] width 32 height 6
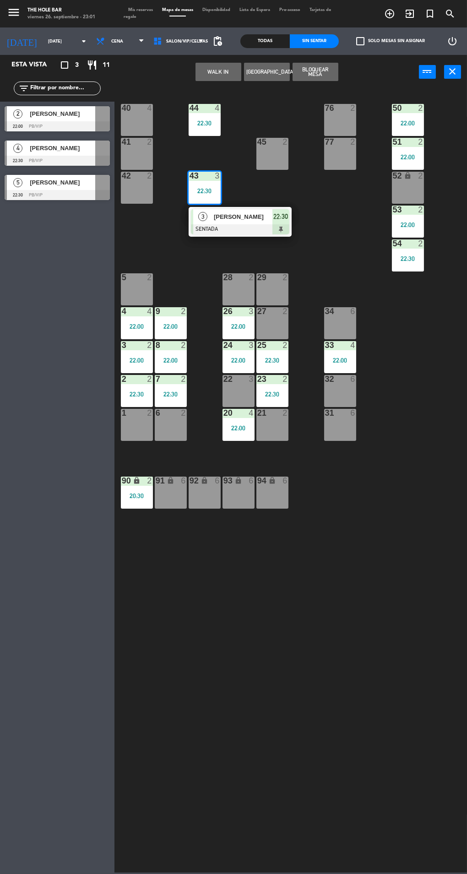
click at [238, 379] on div at bounding box center [238, 379] width 15 height 8
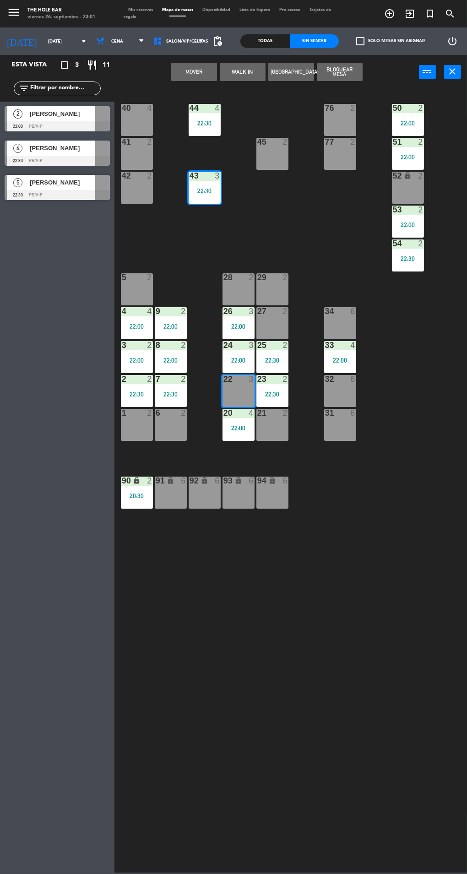
click at [211, 75] on button "Mover" at bounding box center [194, 72] width 46 height 18
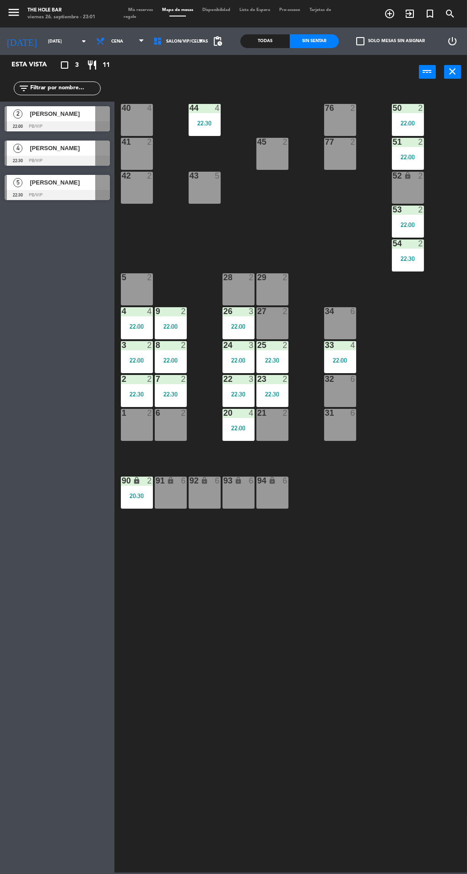
click at [104, 159] on div at bounding box center [57, 161] width 105 height 10
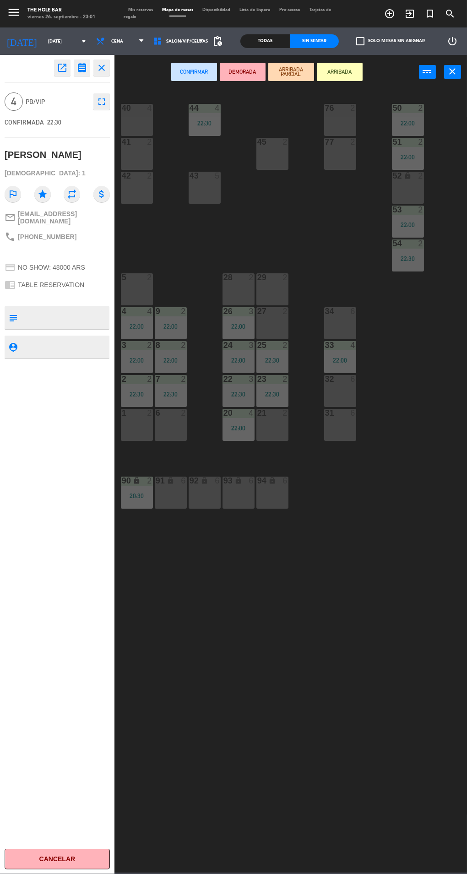
click at [207, 198] on div "43 5" at bounding box center [205, 188] width 32 height 32
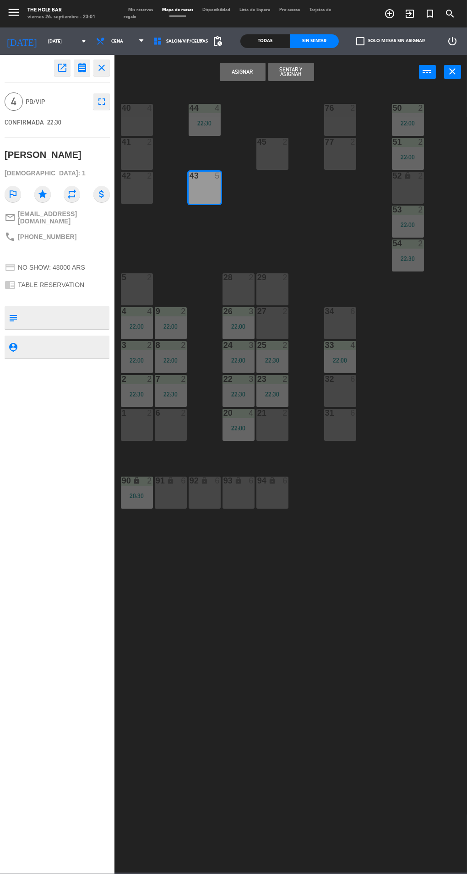
click at [304, 76] on button "Sentar y Asignar" at bounding box center [291, 72] width 46 height 18
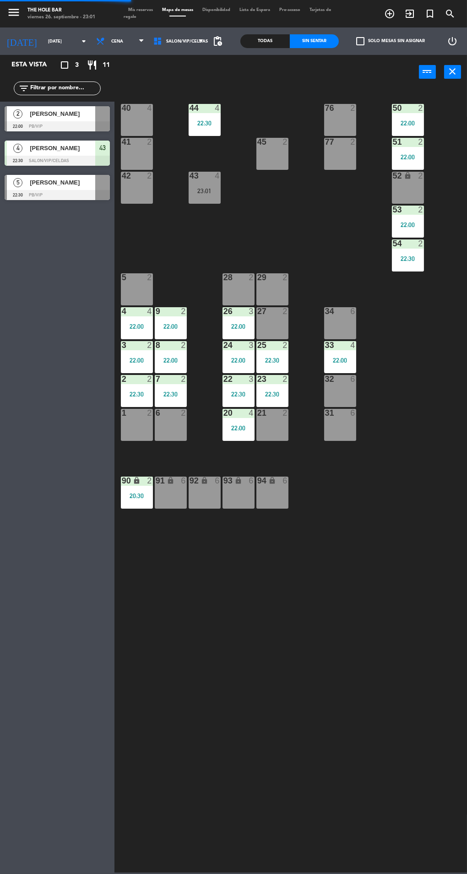
click at [98, 184] on div at bounding box center [102, 182] width 15 height 15
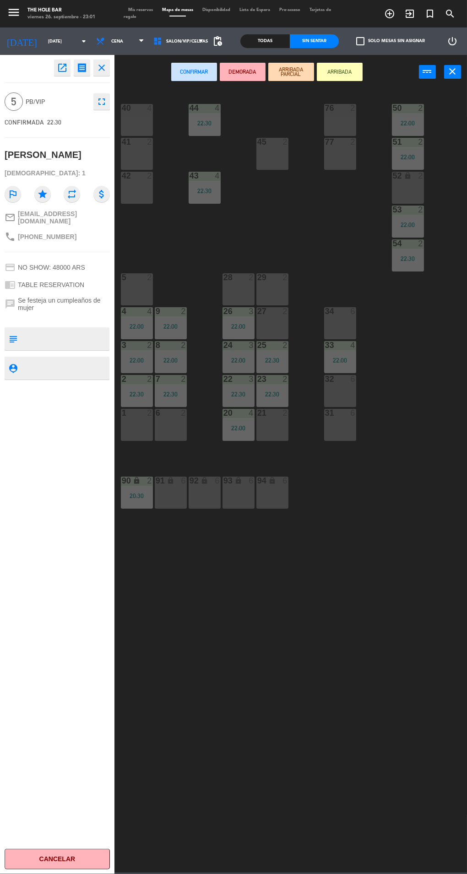
click at [353, 379] on div "6" at bounding box center [352, 379] width 5 height 8
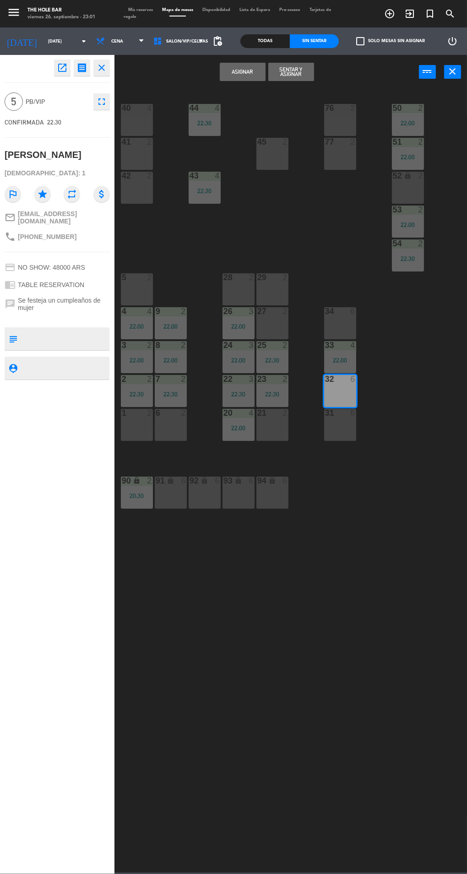
click at [330, 72] on div "Asignar Sentar y Asignar power_input close" at bounding box center [266, 72] width 305 height 35
click at [306, 76] on button "Sentar y Asignar" at bounding box center [291, 72] width 46 height 18
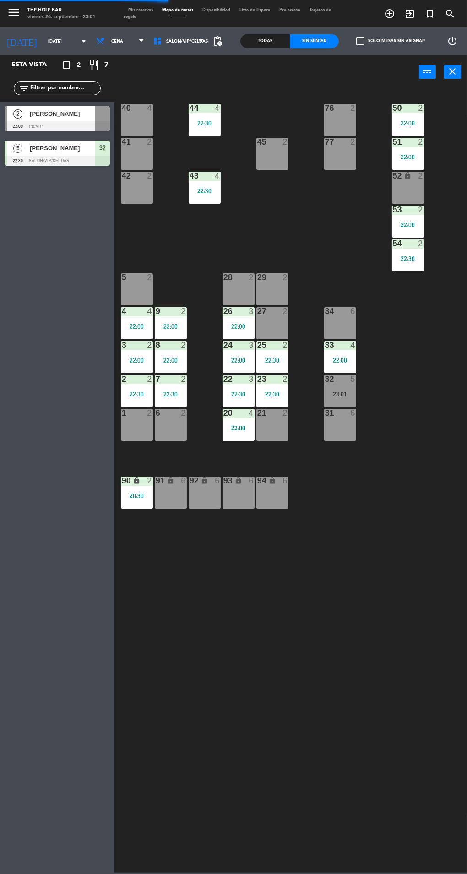
click at [155, 12] on div "Mis reservas Mapa de mesas Disponibilidad Lista de Espera Pre-acceso Tarjetas d…" at bounding box center [234, 14] width 220 height 14
